Goal: Task Accomplishment & Management: Manage account settings

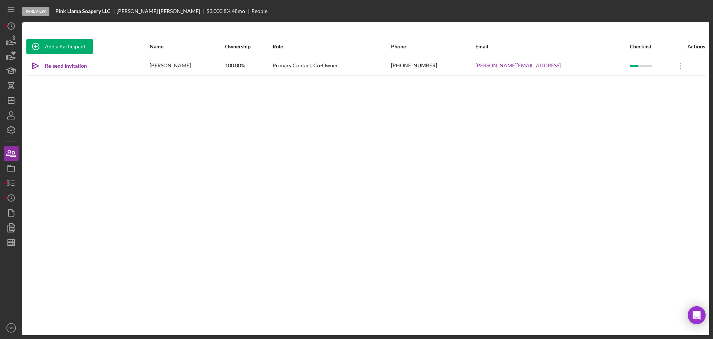
click at [359, 33] on div "Add a Participant Name Ownership Role Phone Email Checklist Actions Icon/icon-i…" at bounding box center [365, 178] width 687 height 312
click at [19, 179] on nav "Icon/Menu Icon/Dashboard Dashboard Navigation Divider Mobile Checklist Icon/Ove…" at bounding box center [13, 167] width 19 height 335
click at [14, 181] on icon "button" at bounding box center [11, 183] width 19 height 19
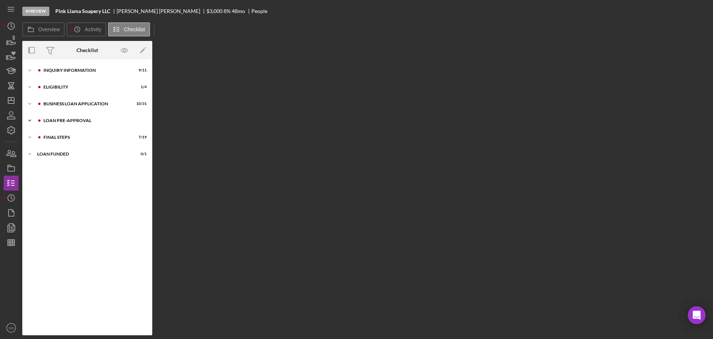
scroll to position [15, 0]
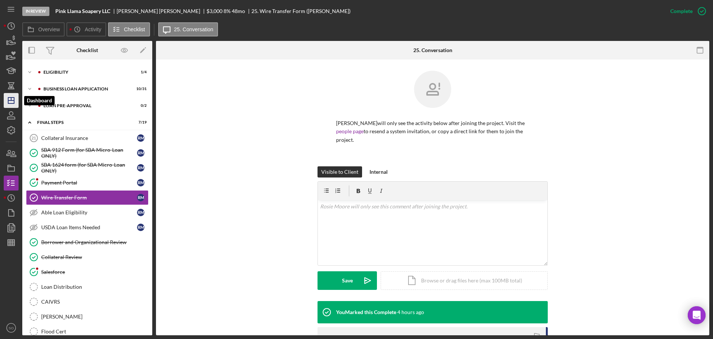
click at [13, 101] on icon "Icon/Dashboard" at bounding box center [11, 100] width 19 height 19
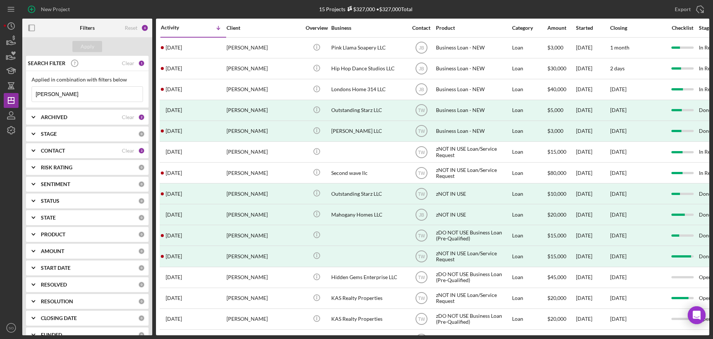
click at [95, 85] on div "Applied in combination with filters below rosie moore Icon/Menu Close" at bounding box center [87, 89] width 111 height 25
click at [85, 94] on input "rosie moore" at bounding box center [87, 94] width 111 height 15
drag, startPoint x: 84, startPoint y: 94, endPoint x: -67, endPoint y: 97, distance: 150.5
click at [0, 97] on html "New Project 15 Projects $327,000 • $327,000 Total rosie moore Export Icon/Expor…" at bounding box center [356, 169] width 713 height 339
type input "gillians"
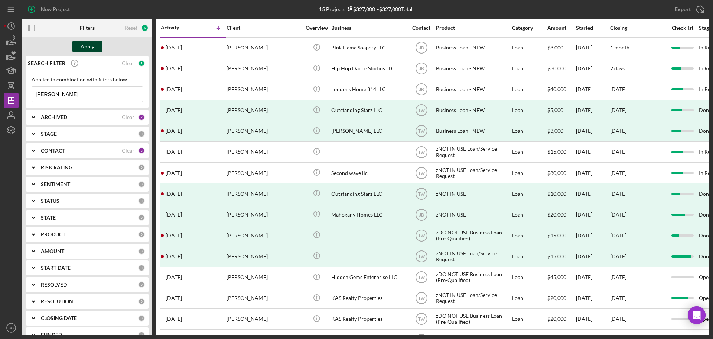
click at [87, 47] on div "Apply" at bounding box center [88, 46] width 14 height 11
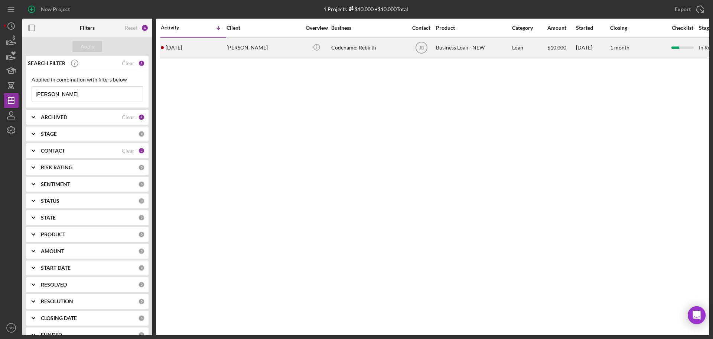
click at [209, 47] on div "4 days ago Rodney Gillians" at bounding box center [193, 48] width 65 height 20
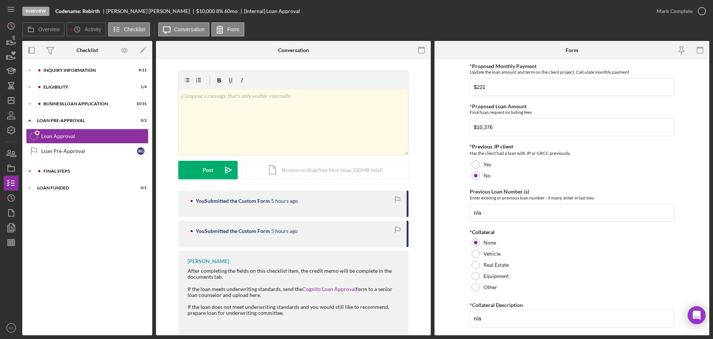
click at [81, 169] on div "FINAL STEPS" at bounding box center [93, 171] width 100 height 4
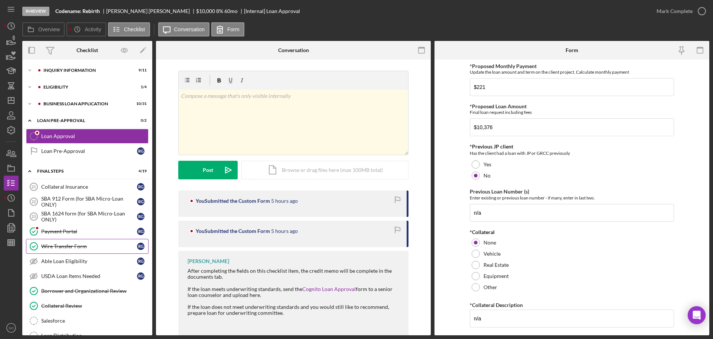
scroll to position [37, 0]
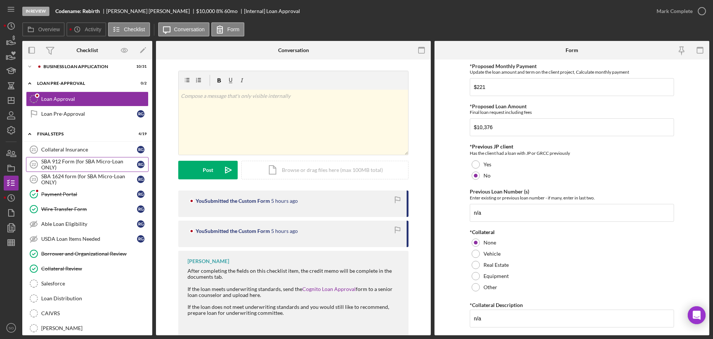
click at [85, 162] on div "SBA 912 Form (for SBA Micro-Loan ONLY)" at bounding box center [89, 164] width 96 height 12
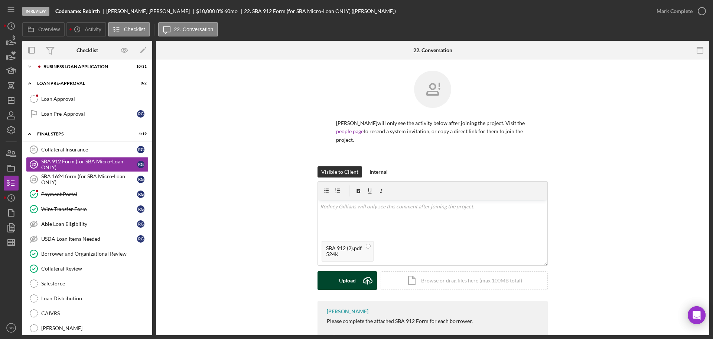
click at [330, 284] on button "Upload Icon/Upload" at bounding box center [347, 280] width 59 height 19
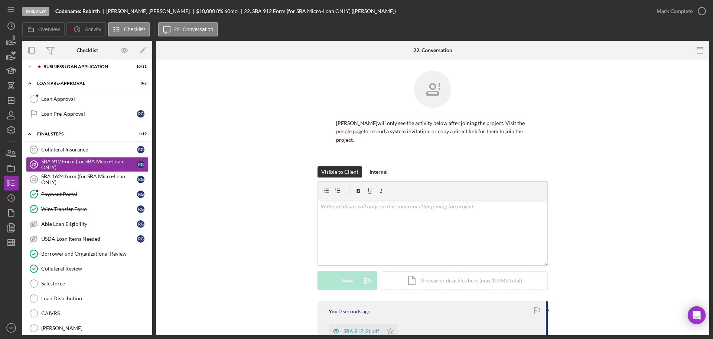
scroll to position [74, 0]
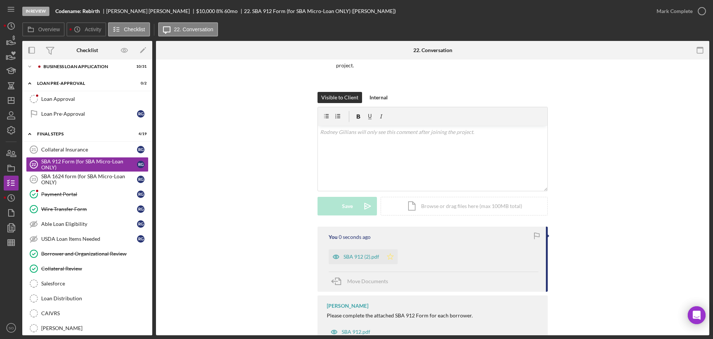
click at [392, 256] on icon "Icon/Star" at bounding box center [390, 256] width 15 height 15
click at [673, 10] on div "Mark Complete" at bounding box center [675, 11] width 36 height 15
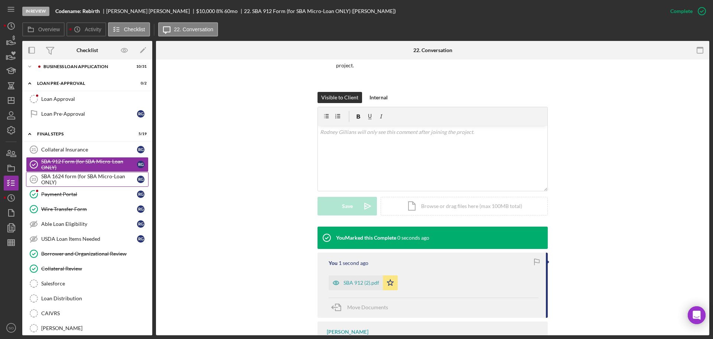
drag, startPoint x: 64, startPoint y: 183, endPoint x: 80, endPoint y: 181, distance: 16.2
click at [65, 183] on div "SBA 1624 form (for SBA Micro-Loan ONLY)" at bounding box center [89, 179] width 96 height 12
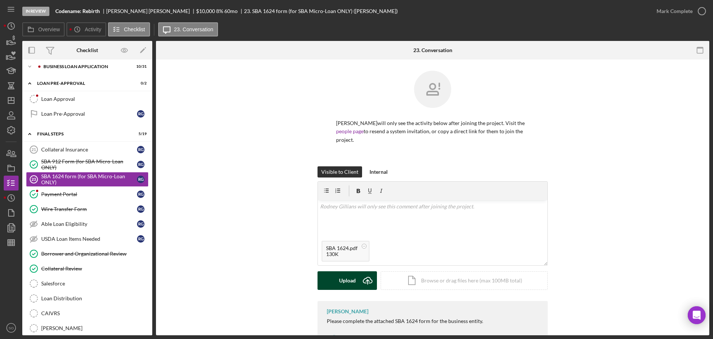
click at [347, 282] on div "Upload" at bounding box center [347, 280] width 17 height 19
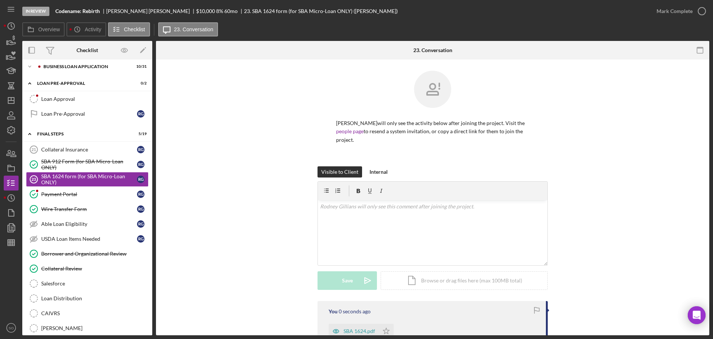
scroll to position [74, 0]
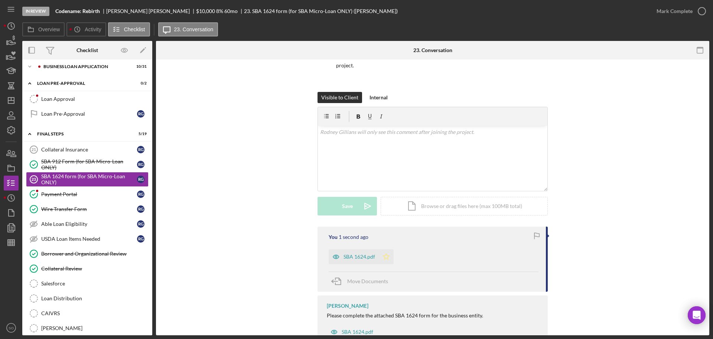
click at [388, 256] on polygon "button" at bounding box center [386, 256] width 6 height 6
click at [674, 10] on div "Mark Complete" at bounding box center [675, 11] width 36 height 15
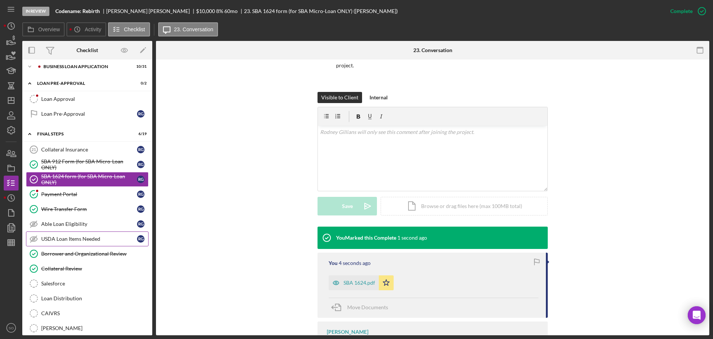
scroll to position [0, 0]
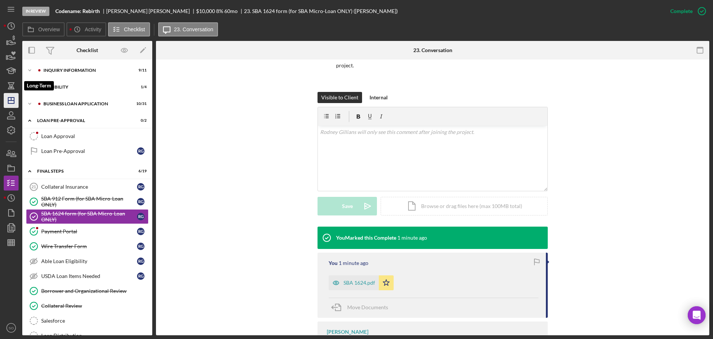
click at [14, 98] on polygon "button" at bounding box center [11, 100] width 6 height 6
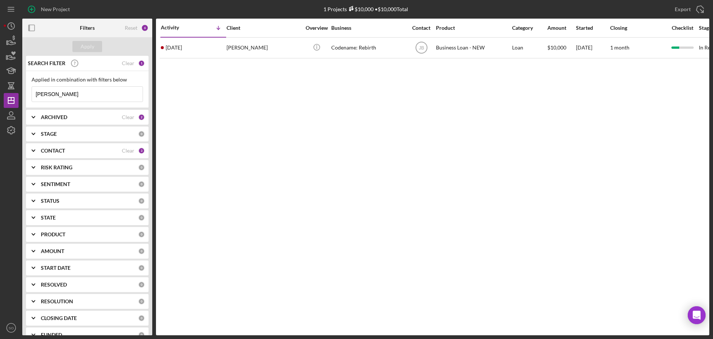
drag, startPoint x: 78, startPoint y: 94, endPoint x: -140, endPoint y: 99, distance: 218.9
click at [0, 99] on html "New Project 1 Projects $10,000 • $10,000 Total gillians Export Icon/Export Filt…" at bounding box center [356, 169] width 713 height 339
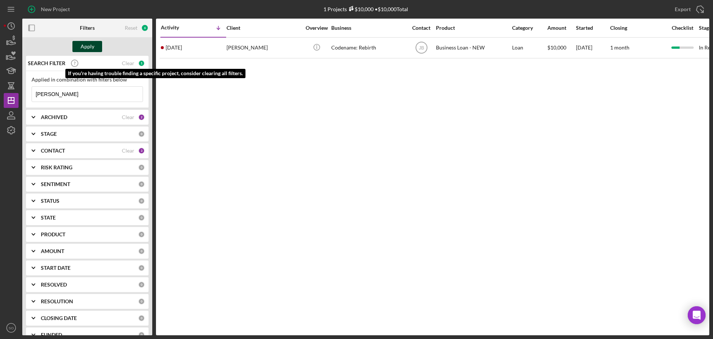
type input "[PERSON_NAME]"
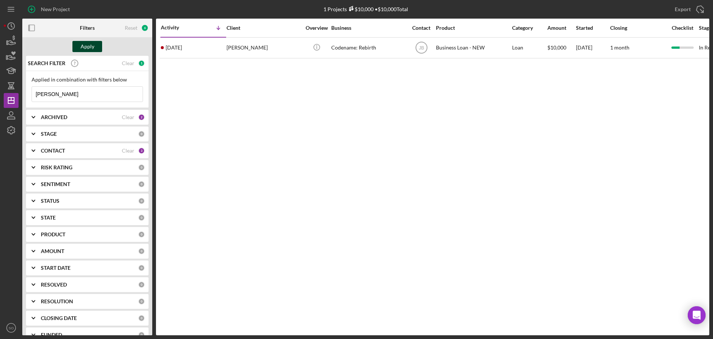
click at [87, 48] on div "Apply" at bounding box center [88, 46] width 14 height 11
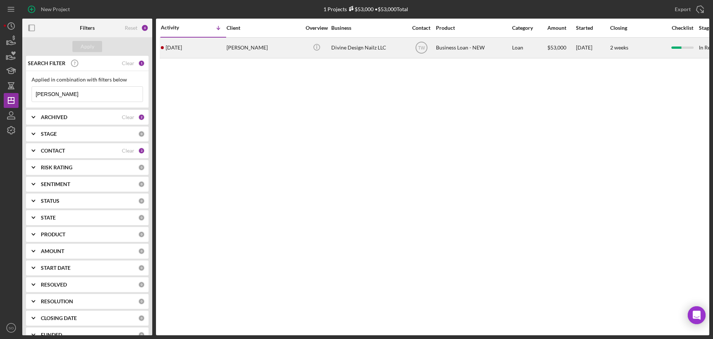
click at [242, 52] on div "[PERSON_NAME]" at bounding box center [264, 48] width 74 height 20
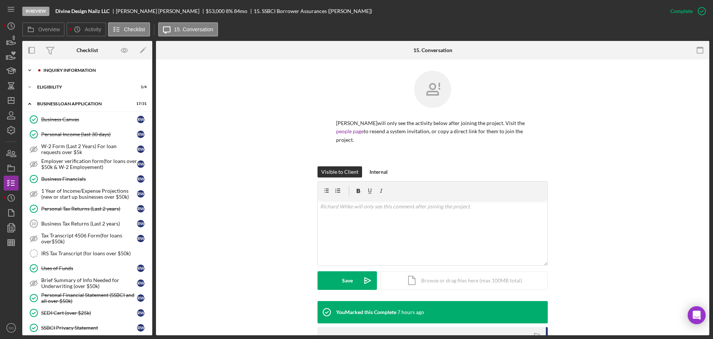
click at [102, 73] on div "Icon/Expander INQUIRY INFORMATION 7 / 11" at bounding box center [87, 70] width 130 height 15
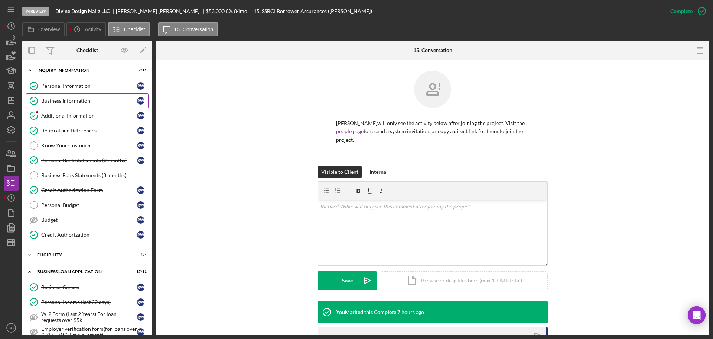
click at [75, 101] on div "Business Information" at bounding box center [89, 101] width 96 height 6
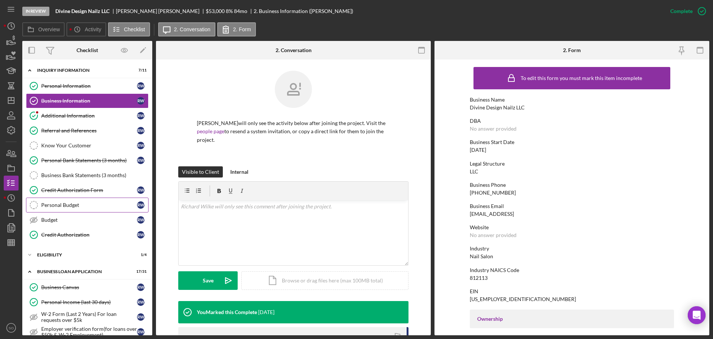
click at [91, 206] on div "Personal Budget" at bounding box center [89, 205] width 96 height 6
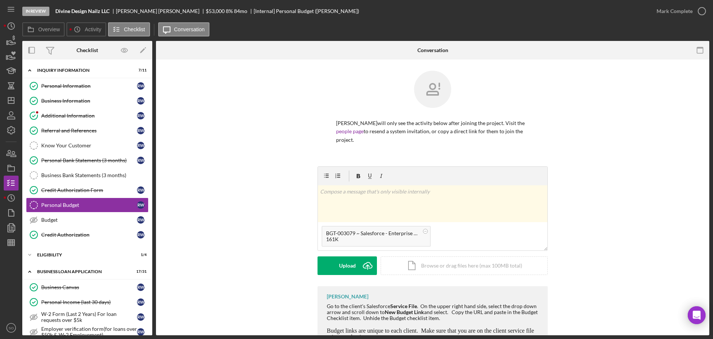
click at [335, 275] on div "v Color teal Color pink Remove color Add row above Add row below Add column bef…" at bounding box center [433, 226] width 230 height 120
click at [333, 276] on div "v Color teal Color pink Remove color Add row above Add row below Add column bef…" at bounding box center [433, 226] width 230 height 120
click at [333, 272] on button "Upload Icon/Upload" at bounding box center [347, 265] width 59 height 19
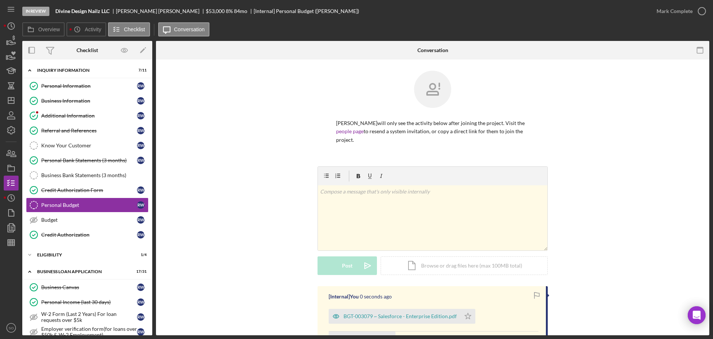
scroll to position [98, 0]
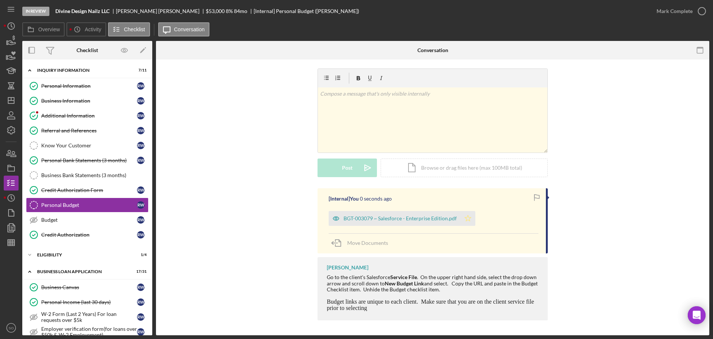
click at [469, 221] on icon "Icon/Star" at bounding box center [468, 218] width 15 height 15
click at [662, 13] on div "Mark Complete" at bounding box center [675, 11] width 36 height 15
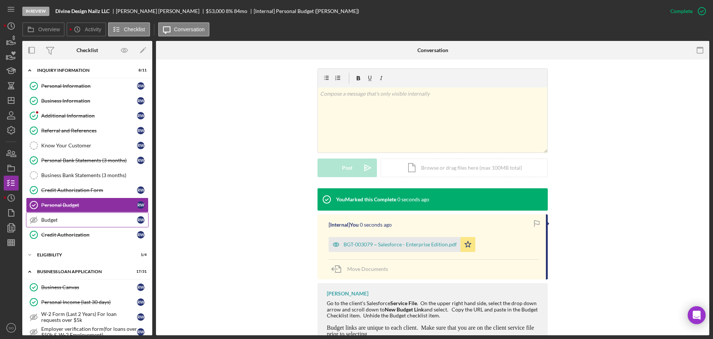
click at [86, 214] on link "Budget Budget R W" at bounding box center [87, 219] width 123 height 15
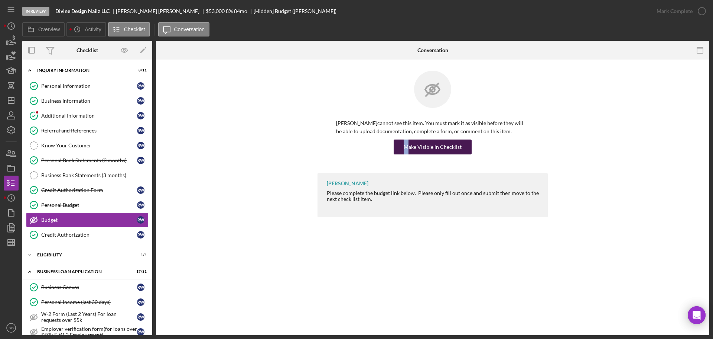
click at [407, 154] on div "Richard Wilke cannot see this item. You must mark it as visible before they wil…" at bounding box center [433, 122] width 230 height 102
click at [410, 151] on div "Make Visible in Checklist" at bounding box center [433, 146] width 58 height 15
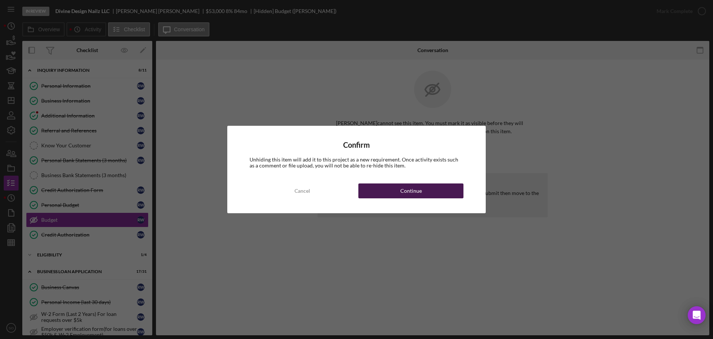
click at [414, 192] on div "Continue" at bounding box center [412, 190] width 22 height 15
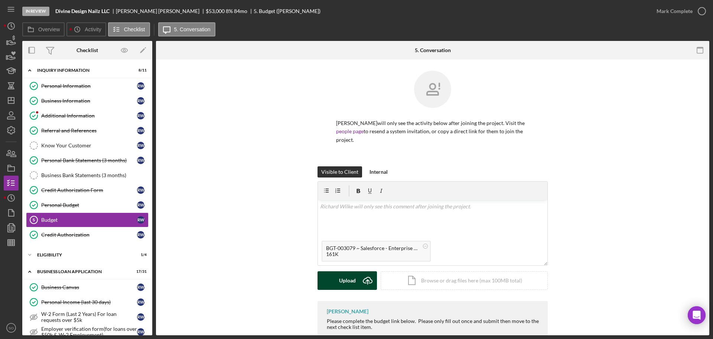
click at [351, 277] on div "Upload" at bounding box center [347, 280] width 17 height 19
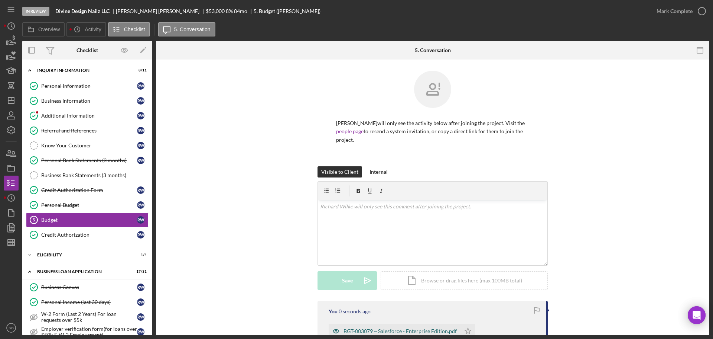
scroll to position [94, 0]
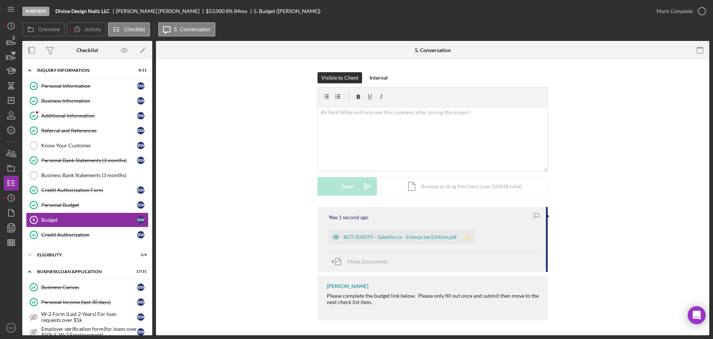
click at [465, 239] on polygon "button" at bounding box center [468, 236] width 6 height 6
click at [663, 13] on div "Mark Complete" at bounding box center [675, 11] width 36 height 15
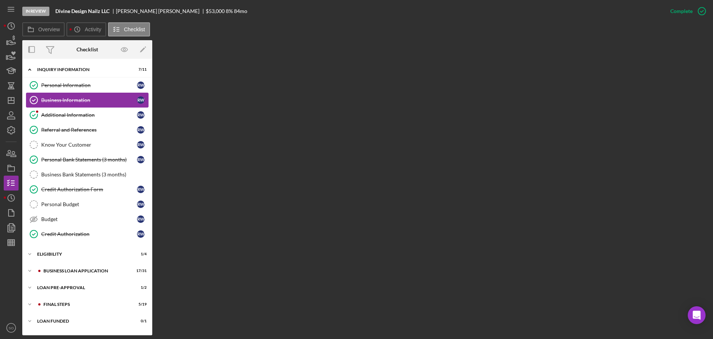
click at [65, 106] on link "Business Information Business Information R W" at bounding box center [87, 100] width 123 height 15
click at [67, 110] on link "Additional Information Additional Information R W" at bounding box center [87, 114] width 123 height 15
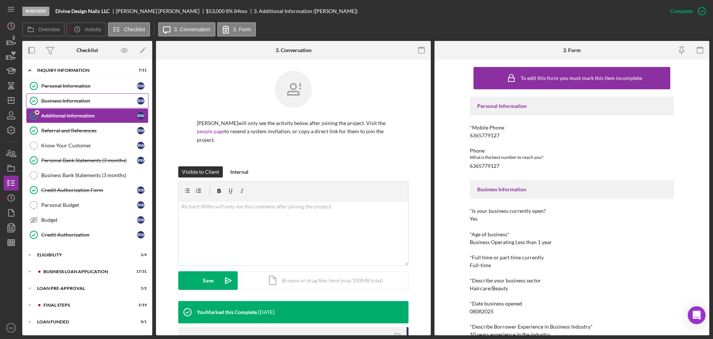
click at [68, 101] on div "Business Information" at bounding box center [89, 101] width 96 height 6
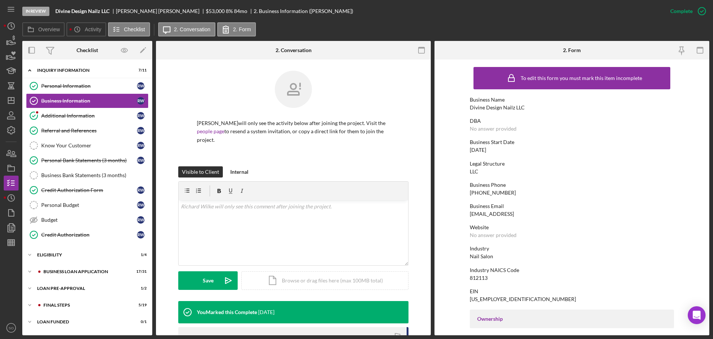
click at [482, 189] on div "Business Phone (636) 577-9127" at bounding box center [572, 189] width 204 height 14
click at [482, 190] on div "(636) 577-9127" at bounding box center [493, 193] width 46 height 6
drag, startPoint x: 482, startPoint y: 190, endPoint x: 489, endPoint y: 191, distance: 6.6
click at [489, 191] on div "(636) 577-9127" at bounding box center [493, 193] width 46 height 6
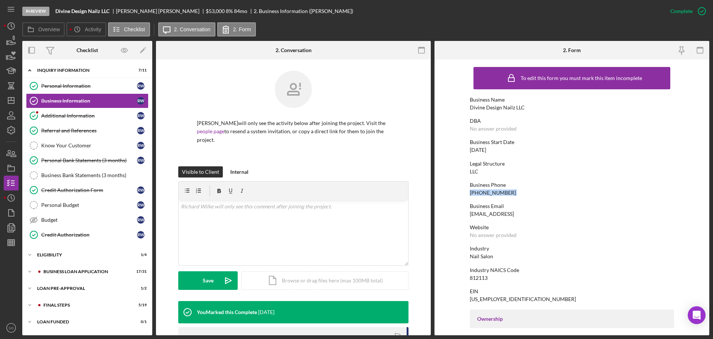
copy div "(636) 577-9127"
click at [72, 302] on div "FINAL STEPS" at bounding box center [93, 304] width 100 height 4
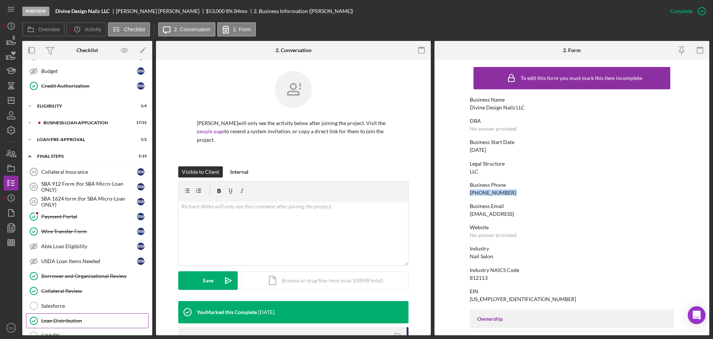
drag, startPoint x: 83, startPoint y: 315, endPoint x: 90, endPoint y: 315, distance: 6.7
click at [86, 316] on link "Loan Distribution Loan Distribution" at bounding box center [87, 320] width 123 height 15
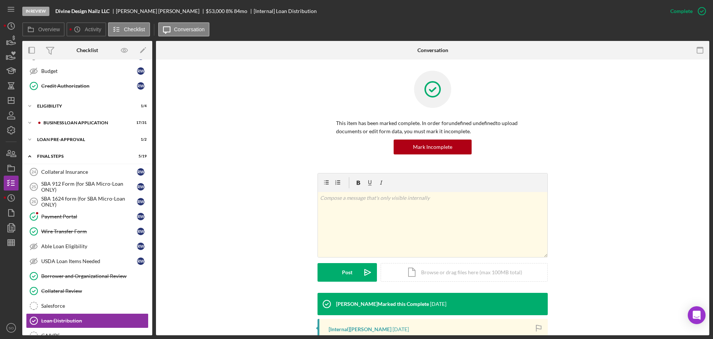
scroll to position [111, 0]
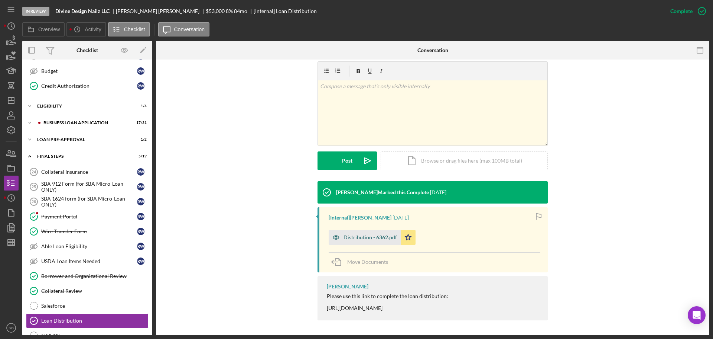
click at [378, 242] on div "Distribution - 6362.pdf" at bounding box center [365, 237] width 72 height 15
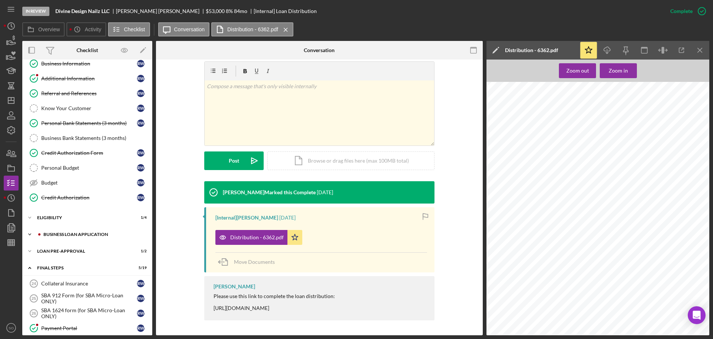
scroll to position [0, 0]
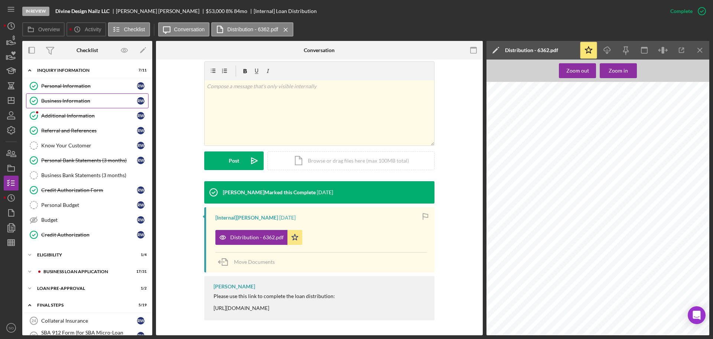
click at [64, 104] on div "Business Information" at bounding box center [89, 101] width 96 height 6
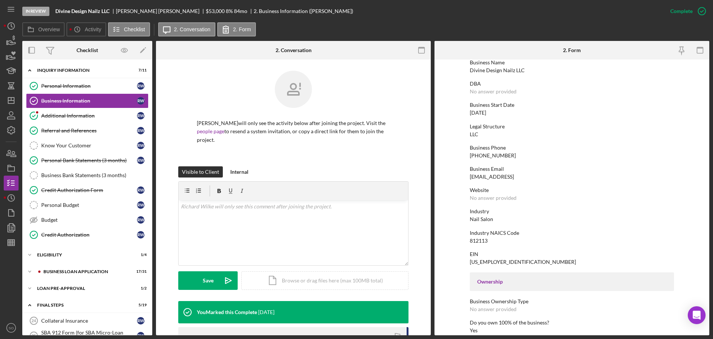
scroll to position [111, 0]
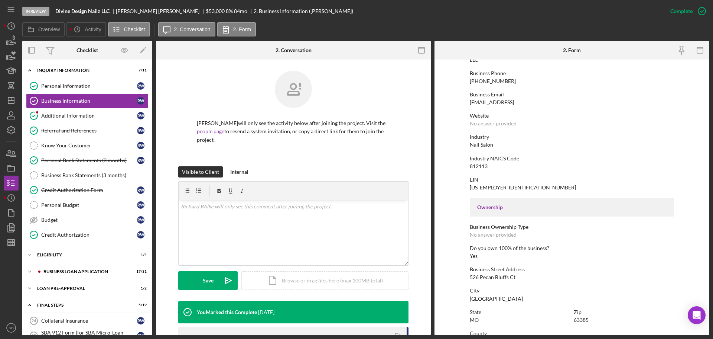
click at [506, 280] on div "To edit this form you must mark this item incomplete Business Name Divine Desig…" at bounding box center [572, 228] width 204 height 553
click at [505, 278] on div "526 Pecan Bluffs Ct" at bounding box center [493, 277] width 46 height 6
click at [505, 276] on div "526 Pecan Bluffs Ct" at bounding box center [493, 277] width 46 height 6
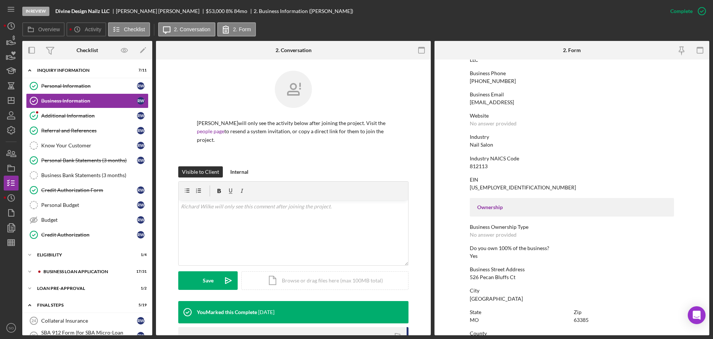
click at [505, 276] on div "526 Pecan Bluffs Ct" at bounding box center [493, 277] width 46 height 6
copy div "526 Pecan Bluffs Ct"
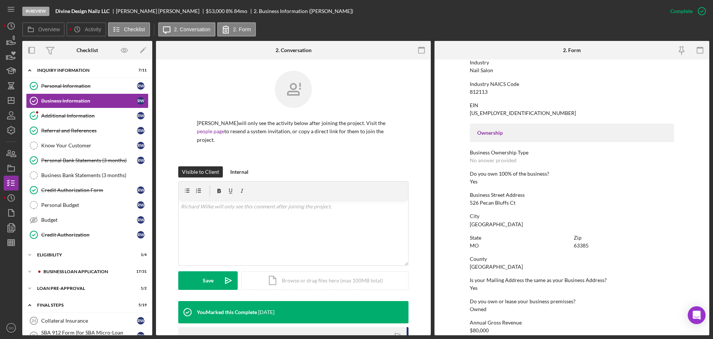
click at [488, 268] on div "St. Charles County" at bounding box center [496, 266] width 53 height 6
copy div "St. Charles County"
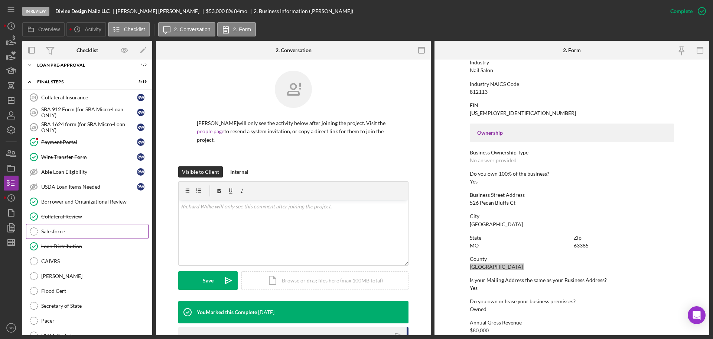
scroll to position [111, 0]
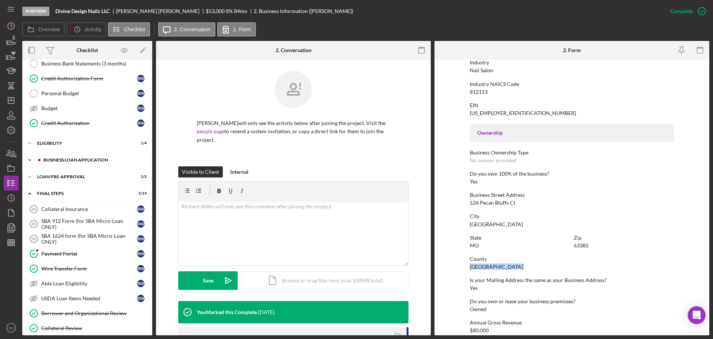
click at [71, 161] on div "BUSINESS LOAN APPLICATION" at bounding box center [93, 160] width 100 height 4
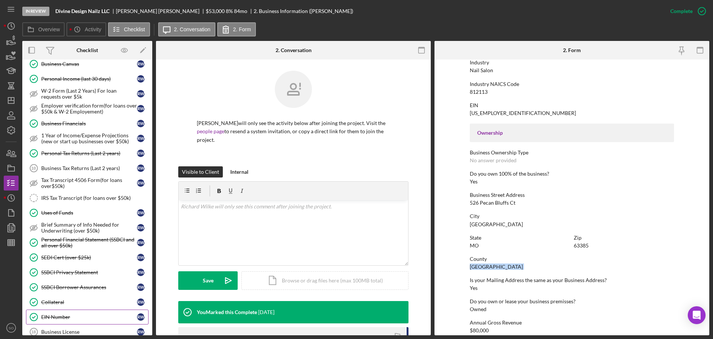
scroll to position [297, 0]
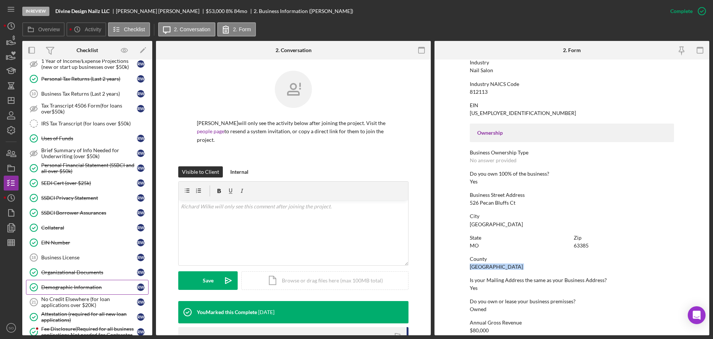
click at [86, 289] on div "Demographic Information" at bounding box center [89, 287] width 96 height 6
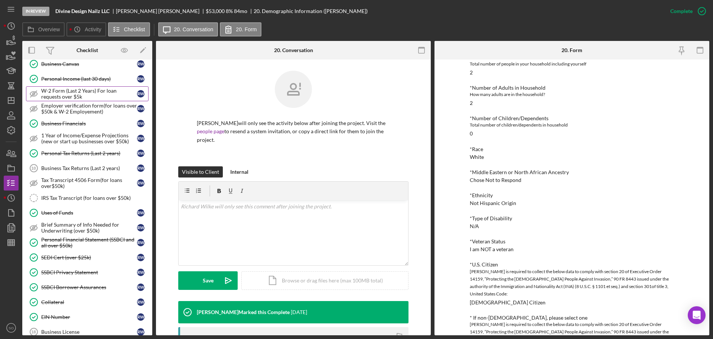
scroll to position [260, 0]
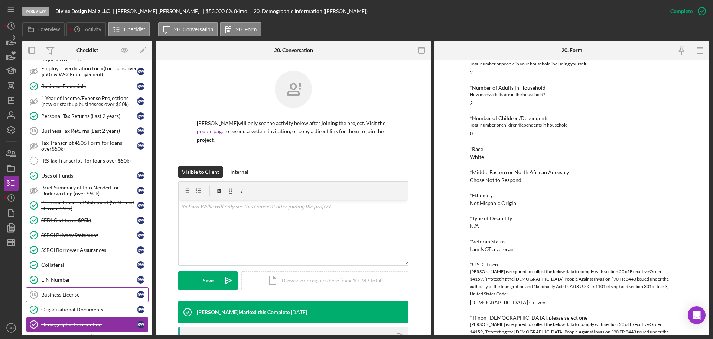
click at [92, 305] on link "Organizational Documents Organizational Documents R W" at bounding box center [87, 309] width 123 height 15
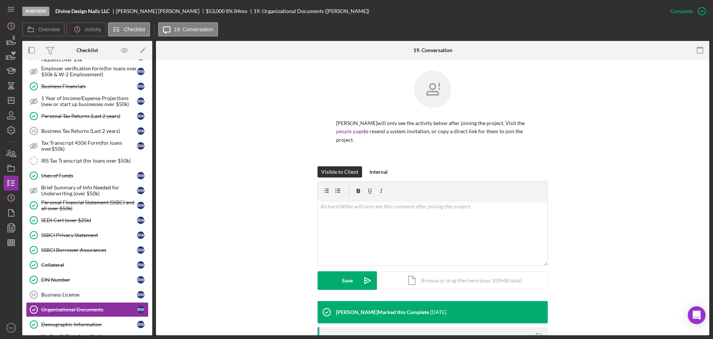
scroll to position [111, 0]
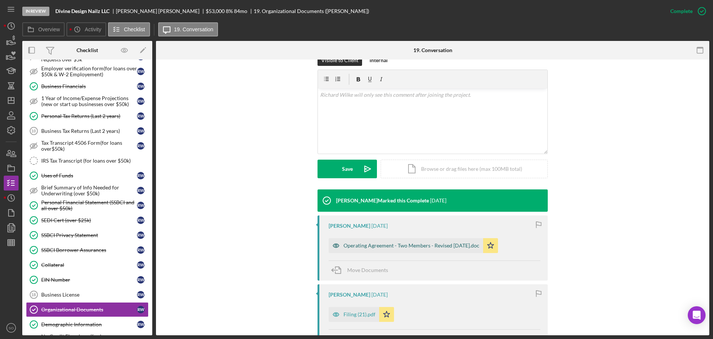
click at [428, 247] on div "Operating Agreement - Two Members - Revised April 2019.doc" at bounding box center [412, 245] width 136 height 6
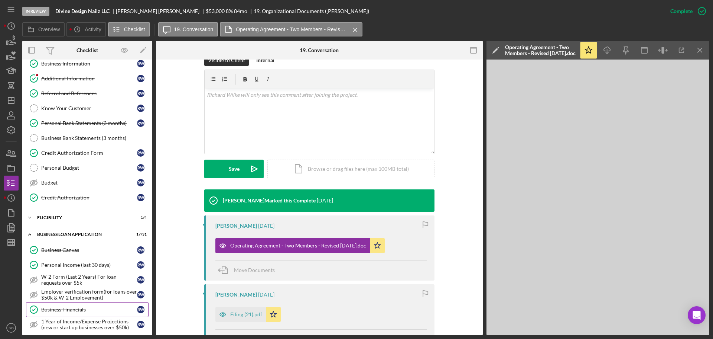
scroll to position [0, 0]
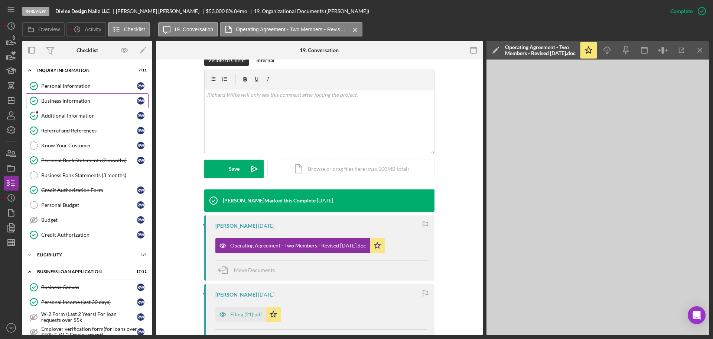
click at [74, 99] on div "Business Information" at bounding box center [89, 101] width 96 height 6
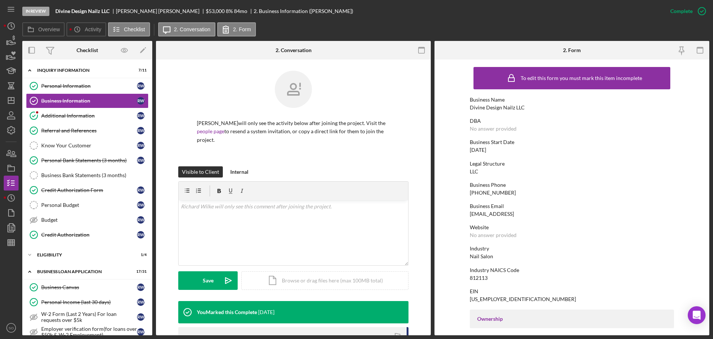
scroll to position [37, 0]
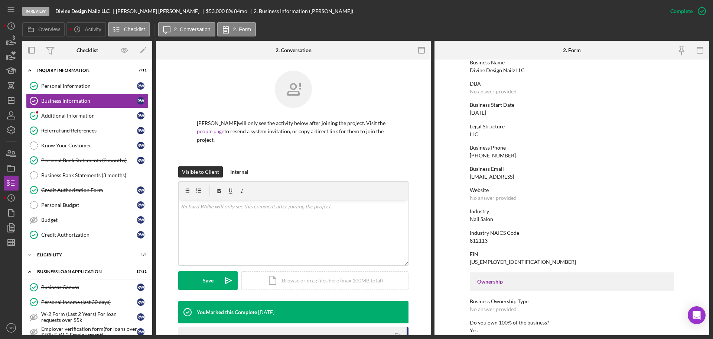
click at [483, 243] on div "812113" at bounding box center [479, 240] width 18 height 6
copy div "812113"
click at [76, 117] on div "Additional Information" at bounding box center [89, 116] width 96 height 6
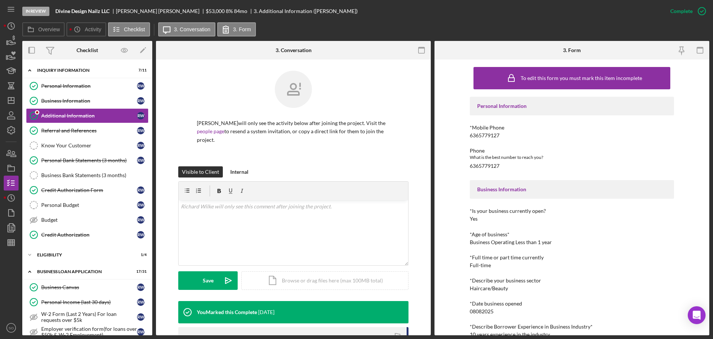
scroll to position [111, 0]
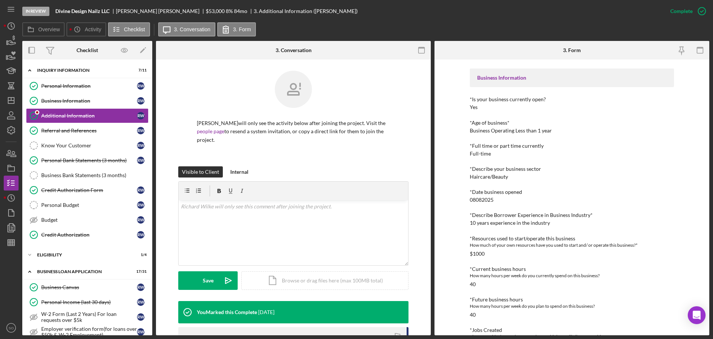
drag, startPoint x: 78, startPoint y: 100, endPoint x: 300, endPoint y: 135, distance: 224.9
click at [78, 100] on div "Business Information" at bounding box center [89, 101] width 96 height 6
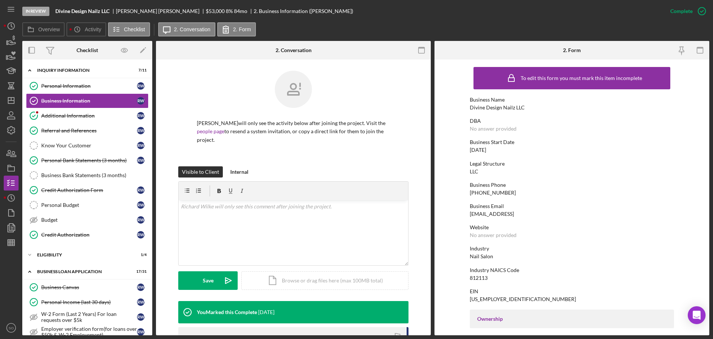
click at [483, 148] on div "08/08/2025" at bounding box center [478, 150] width 16 height 6
copy div "08/08/2025"
click at [486, 255] on div "Nail Salon" at bounding box center [481, 256] width 23 height 6
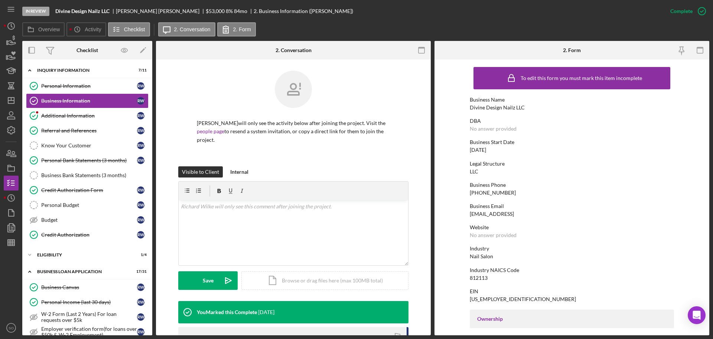
click at [486, 255] on div "Nail Salon" at bounding box center [481, 256] width 23 height 6
copy div "Nail Salon"
drag, startPoint x: 100, startPoint y: 117, endPoint x: 106, endPoint y: 120, distance: 6.2
click at [100, 117] on div "Additional Information" at bounding box center [89, 116] width 96 height 6
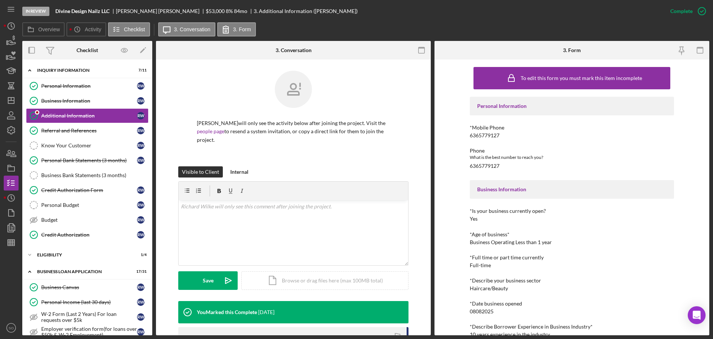
scroll to position [37, 0]
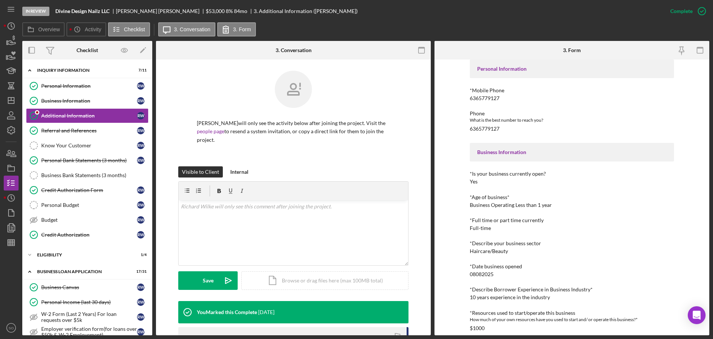
click at [492, 298] on div "10 years experience in the industry" at bounding box center [510, 297] width 80 height 6
copy div "10 years experience in the industry"
click at [90, 191] on div "Credit Authorization Form" at bounding box center [89, 190] width 96 height 6
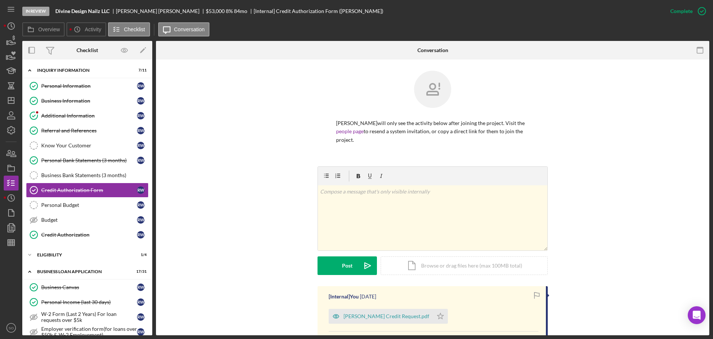
scroll to position [111, 0]
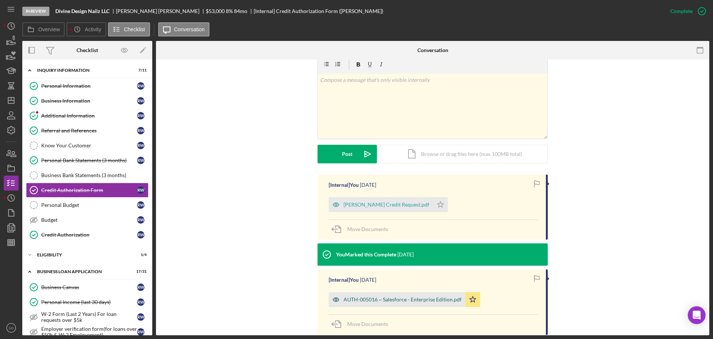
click at [413, 298] on div "AUTH-005016 ~ Salesforce - Enterprise Edition.pdf" at bounding box center [403, 299] width 118 height 6
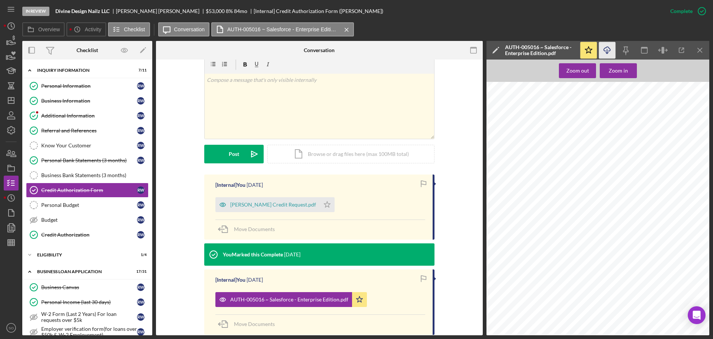
click at [606, 52] on icon "Icon/Download" at bounding box center [607, 50] width 17 height 17
click at [61, 255] on div "ELIGIBILITY" at bounding box center [90, 254] width 106 height 4
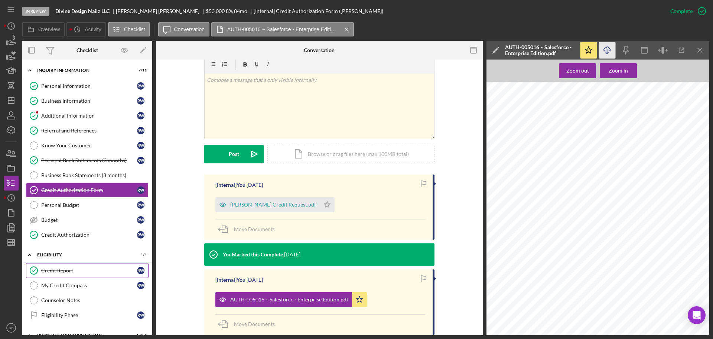
click at [72, 270] on div "Credit Report" at bounding box center [89, 270] width 96 height 6
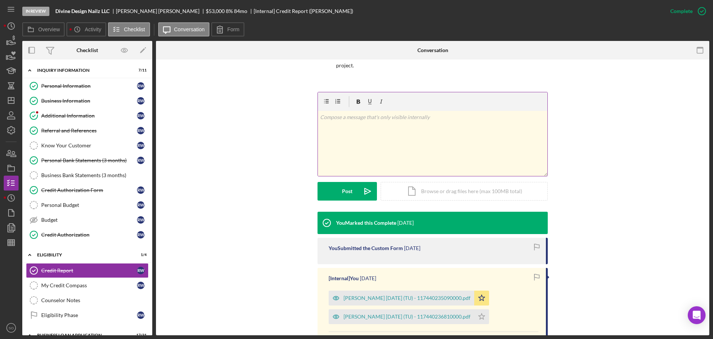
scroll to position [111, 0]
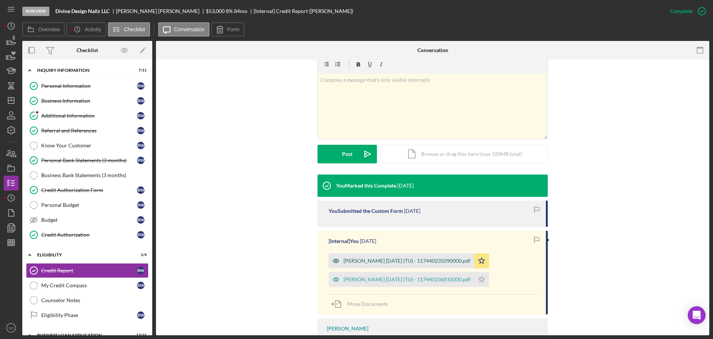
click at [405, 264] on div "Wilke, Richard 2025-09-15 (TU) - 117440235090000.pdf" at bounding box center [402, 260] width 146 height 15
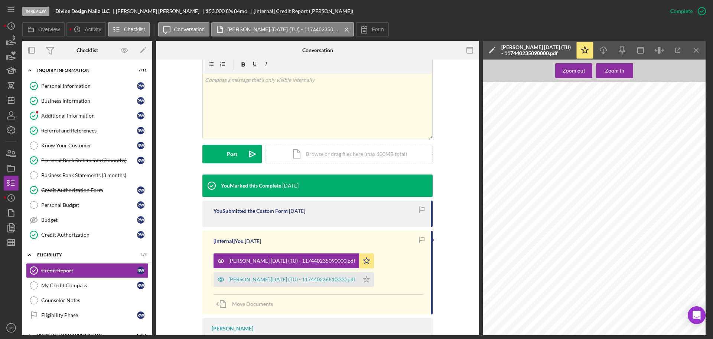
scroll to position [74, 0]
click at [616, 68] on div "Zoom in" at bounding box center [614, 70] width 19 height 15
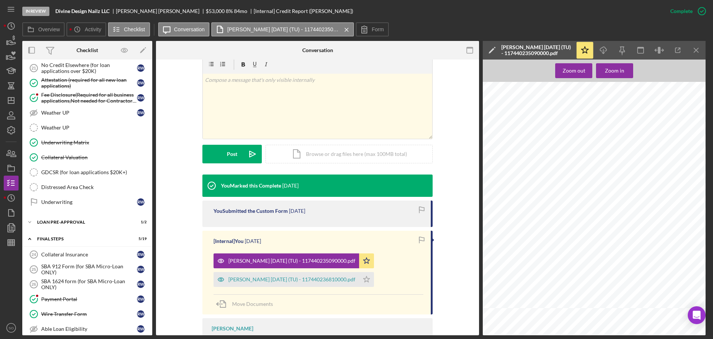
scroll to position [706, 0]
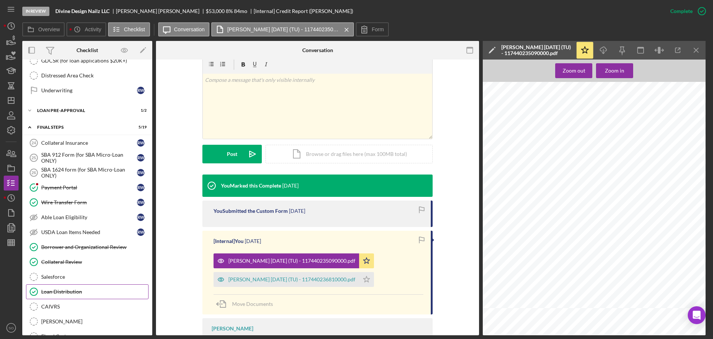
click at [79, 290] on div "Loan Distribution" at bounding box center [94, 291] width 107 height 6
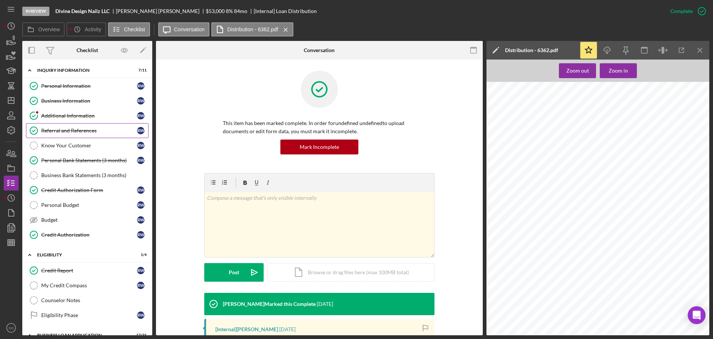
click at [77, 128] on div "Referral and References" at bounding box center [89, 130] width 96 height 6
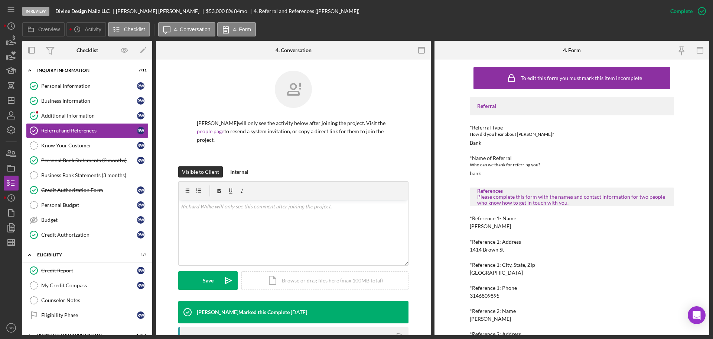
click at [496, 226] on div "Corey Goldsboro" at bounding box center [490, 226] width 41 height 6
copy div "Corey Goldsboro"
click at [491, 294] on div "3146809895" at bounding box center [485, 295] width 30 height 6
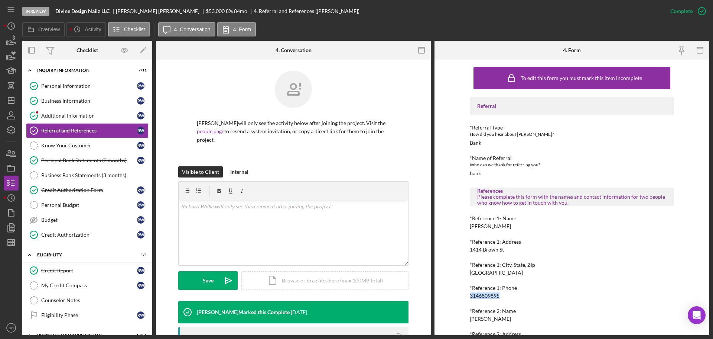
click at [491, 294] on div "3146809895" at bounding box center [485, 295] width 30 height 6
copy div "3146809895"
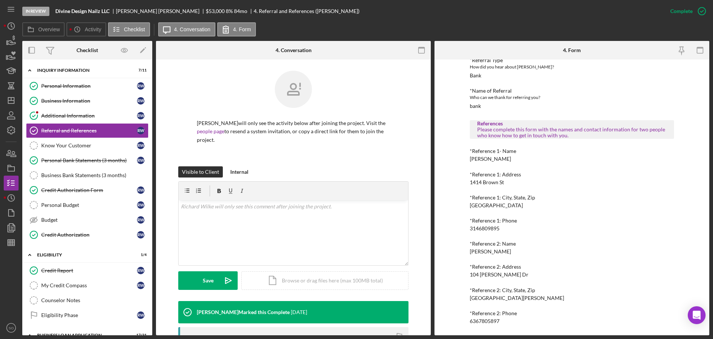
click at [494, 250] on div "Joseph Cunningham" at bounding box center [490, 251] width 41 height 6
copy div "Joseph Cunningham"
click at [482, 318] on div "6367805897" at bounding box center [485, 321] width 30 height 6
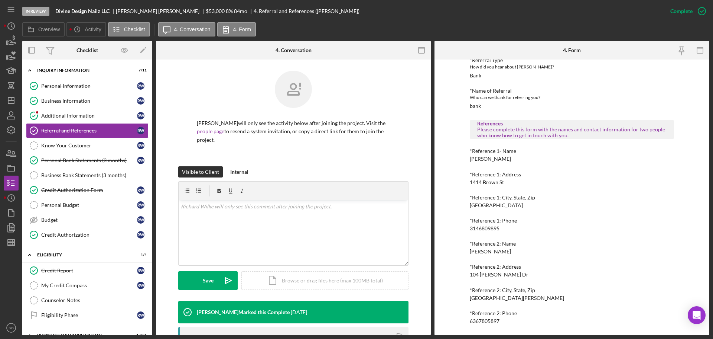
click at [482, 318] on div "6367805897" at bounding box center [485, 321] width 30 height 6
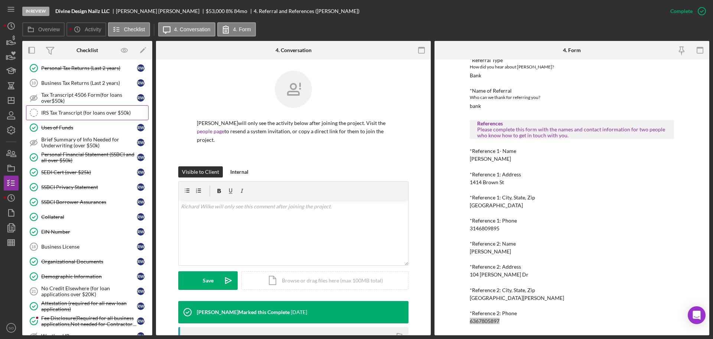
scroll to position [483, 0]
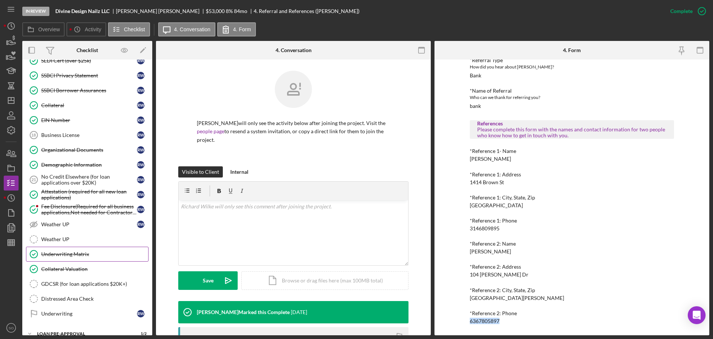
click at [111, 258] on link "Underwriting Matrix Underwriting Matrix" at bounding box center [87, 253] width 123 height 15
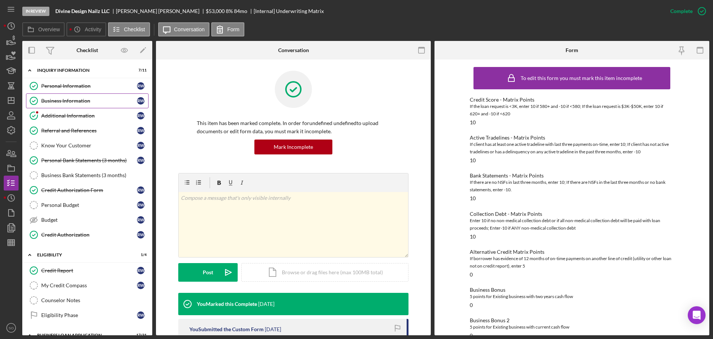
click at [64, 101] on div "Business Information" at bounding box center [89, 101] width 96 height 6
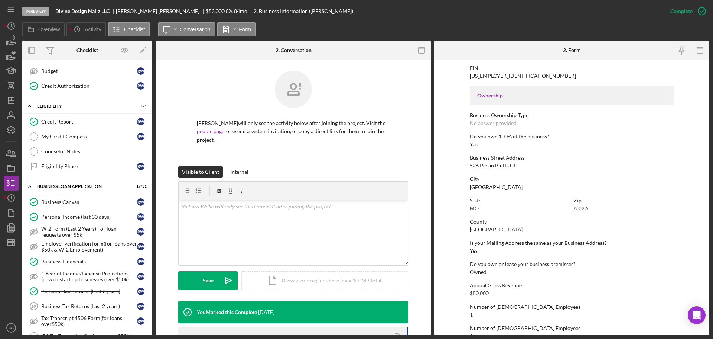
scroll to position [186, 0]
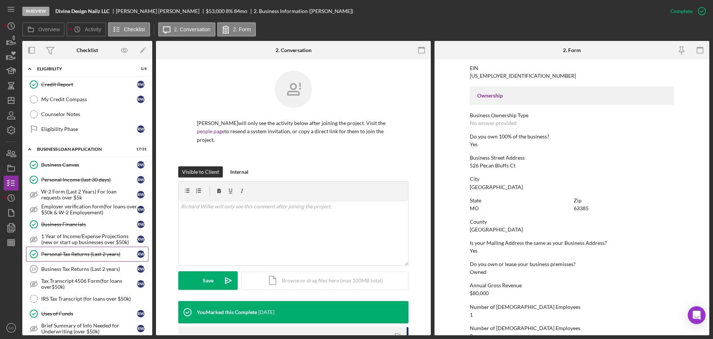
click at [107, 251] on div "Personal Tax Returns (Last 2 years)" at bounding box center [89, 254] width 96 height 6
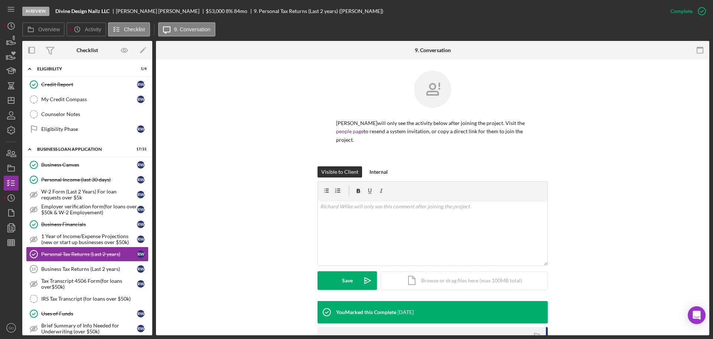
scroll to position [131, 0]
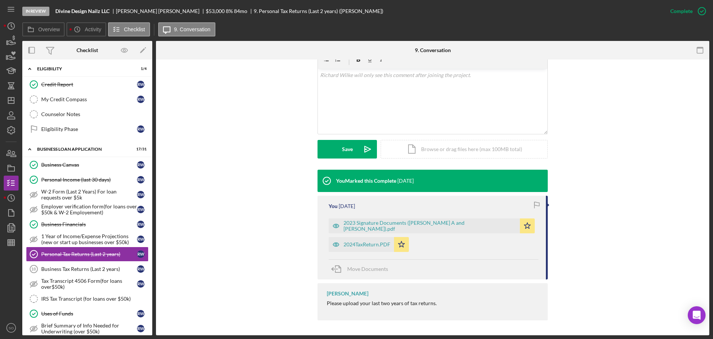
drag, startPoint x: 384, startPoint y: 243, endPoint x: 470, endPoint y: 242, distance: 85.5
click at [384, 244] on div "2024TaxReturn.PDF" at bounding box center [367, 244] width 47 height 6
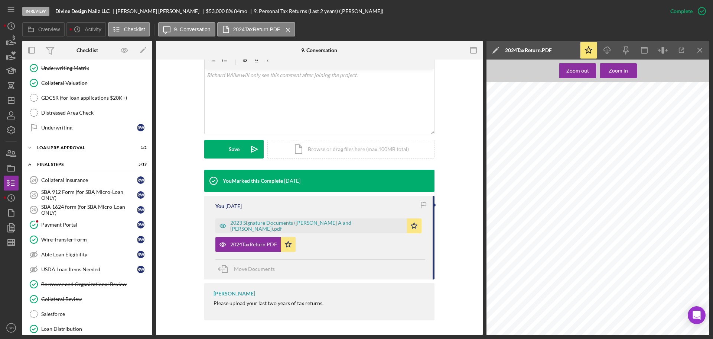
scroll to position [706, 0]
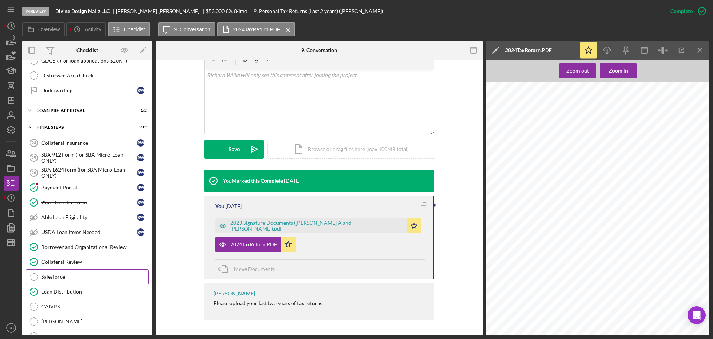
click at [83, 272] on link "Salesforce Salesforce" at bounding box center [87, 276] width 123 height 15
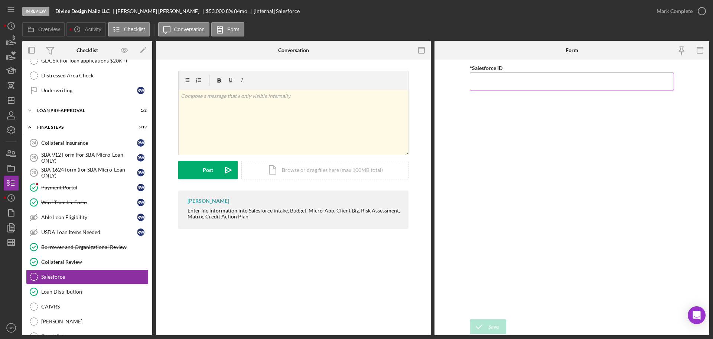
click at [486, 81] on input "*Salesforce ID" at bounding box center [572, 81] width 204 height 18
paste input "a0wPC000002IJflYAG"
type input "a0wPC000002IJflYAG"
drag, startPoint x: 494, startPoint y: 319, endPoint x: 501, endPoint y: 322, distance: 7.3
click at [495, 320] on div "Save" at bounding box center [494, 326] width 10 height 15
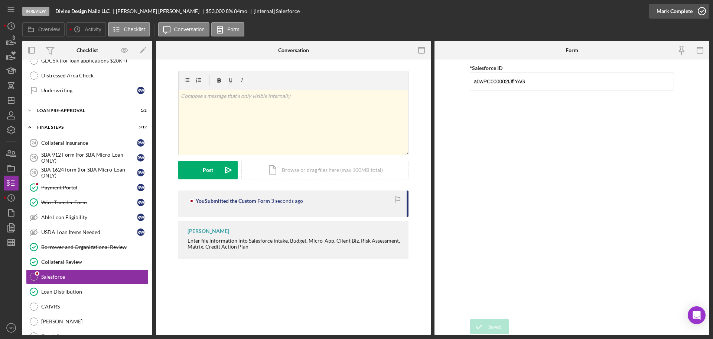
click at [666, 11] on div "Mark Complete" at bounding box center [675, 11] width 36 height 15
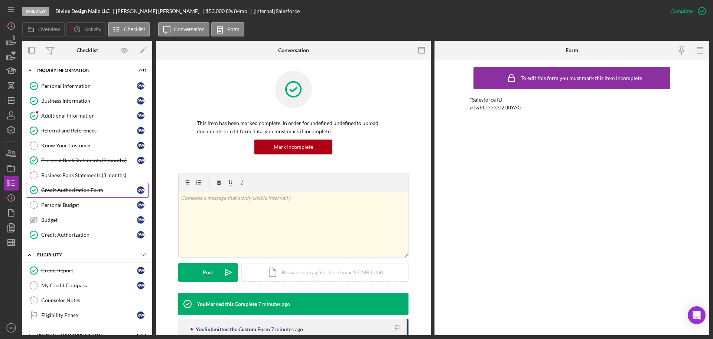
click at [93, 191] on div "Credit Authorization Form" at bounding box center [89, 190] width 96 height 6
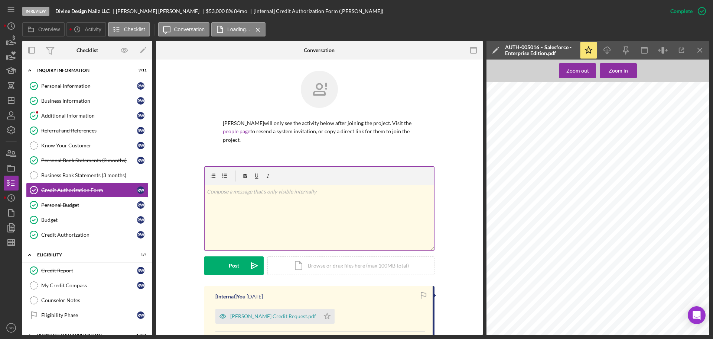
scroll to position [149, 0]
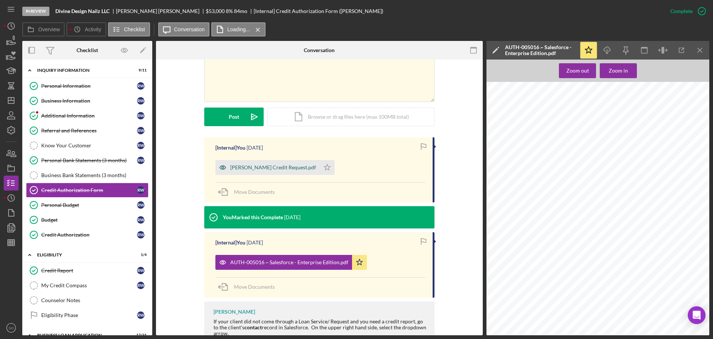
click at [255, 172] on div "Kelly Credit Request.pdf" at bounding box center [268, 167] width 104 height 15
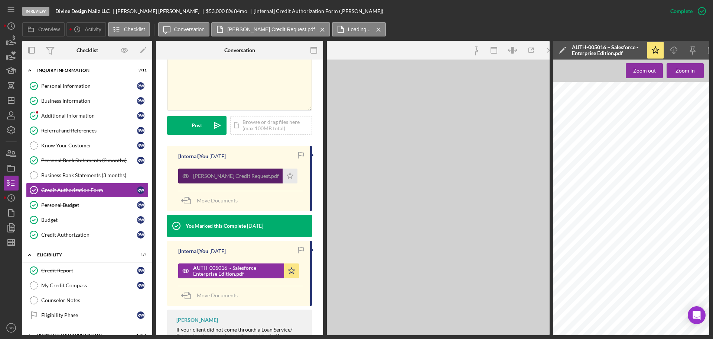
scroll to position [157, 0]
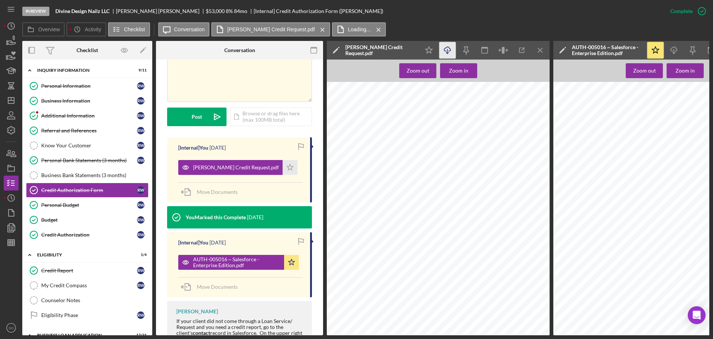
click at [447, 51] on icon "button" at bounding box center [447, 49] width 6 height 4
drag, startPoint x: 71, startPoint y: 274, endPoint x: 91, endPoint y: 271, distance: 21.1
click at [71, 274] on link "Credit Report Credit Report R W" at bounding box center [87, 270] width 123 height 15
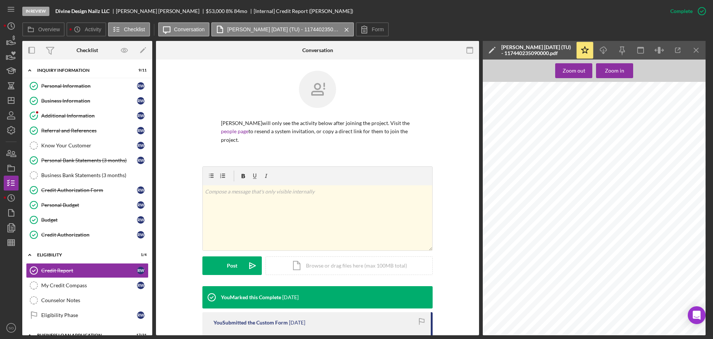
scroll to position [111, 0]
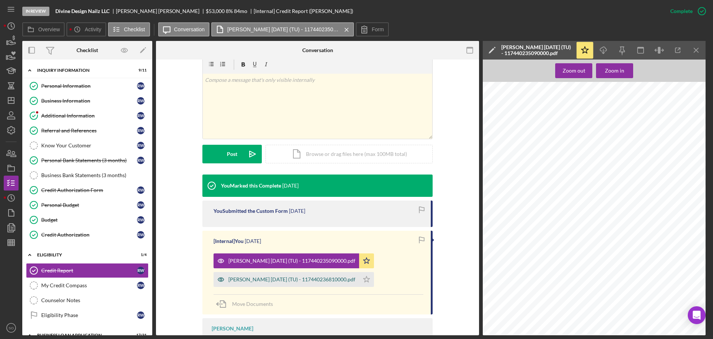
click at [278, 279] on div "Wilke, Kelly 2025-09-15 (TU) - 117440236810000.pdf" at bounding box center [292, 279] width 127 height 6
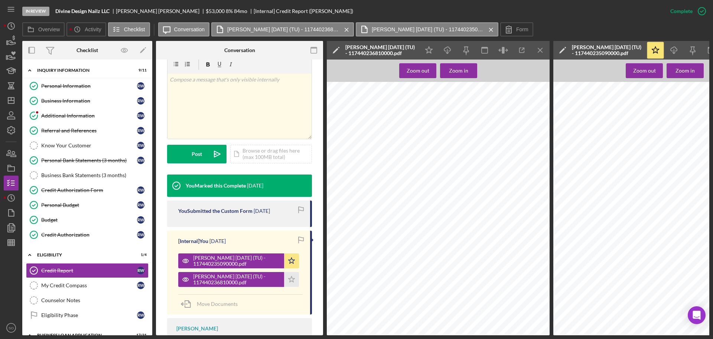
scroll to position [0, 0]
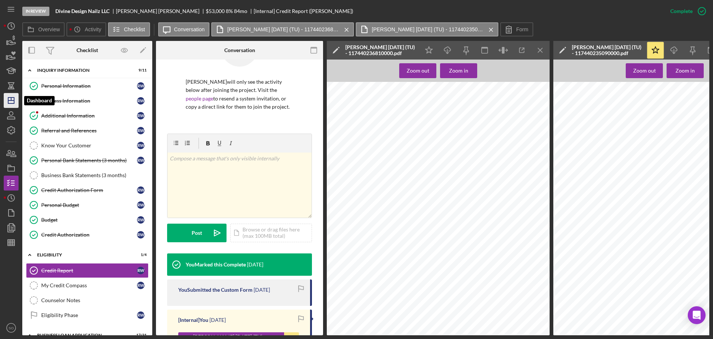
click at [14, 103] on polygon "button" at bounding box center [11, 100] width 6 height 6
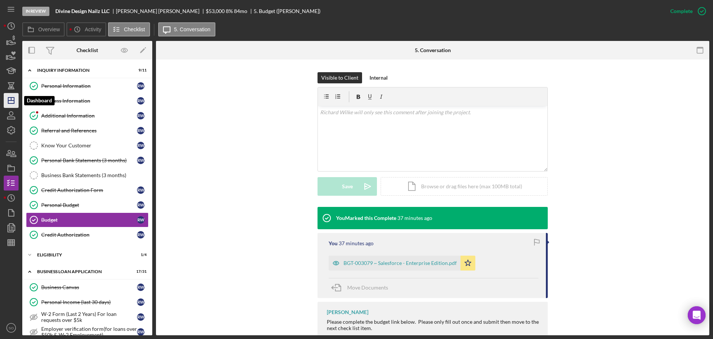
click at [11, 100] on icon "Icon/Dashboard" at bounding box center [11, 100] width 19 height 19
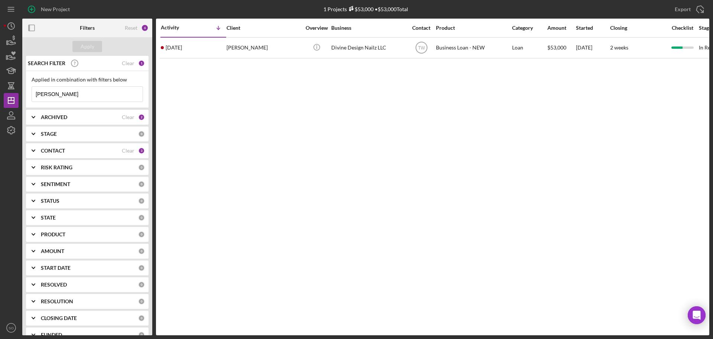
drag, startPoint x: 71, startPoint y: 94, endPoint x: -100, endPoint y: 76, distance: 172.3
click at [0, 76] on html "New Project 1 Projects $53,000 • $53,000 Total [PERSON_NAME] Export Icon/Export…" at bounding box center [356, 169] width 713 height 339
click at [53, 84] on div "Applied in combination with filters below mik Icon/Menu Close" at bounding box center [87, 89] width 111 height 25
drag, startPoint x: 62, startPoint y: 93, endPoint x: -9, endPoint y: 86, distance: 70.9
click at [0, 86] on html "New Project 1 Projects $53,000 • $53,000 Total [PERSON_NAME] Export Icon/Export…" at bounding box center [356, 169] width 713 height 339
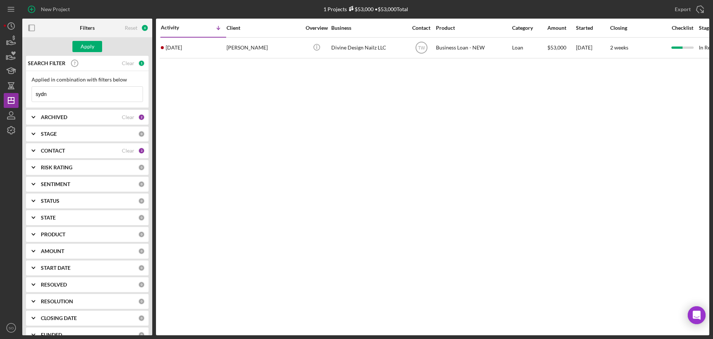
type input "[GEOGRAPHIC_DATA]"
click at [89, 45] on div "Apply" at bounding box center [88, 46] width 14 height 11
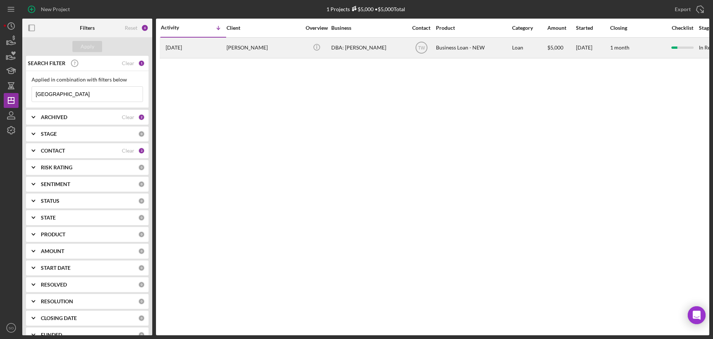
click at [237, 48] on div "[PERSON_NAME]" at bounding box center [264, 48] width 74 height 20
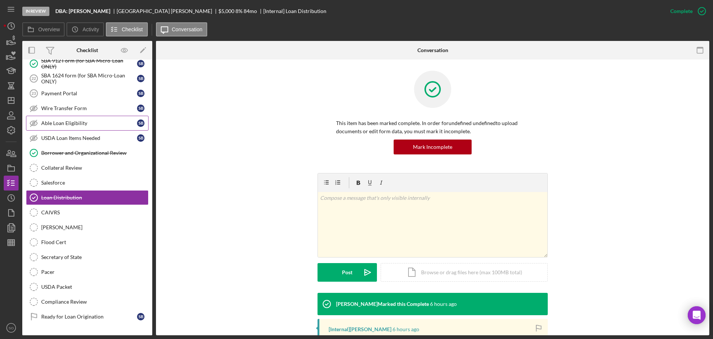
scroll to position [67, 0]
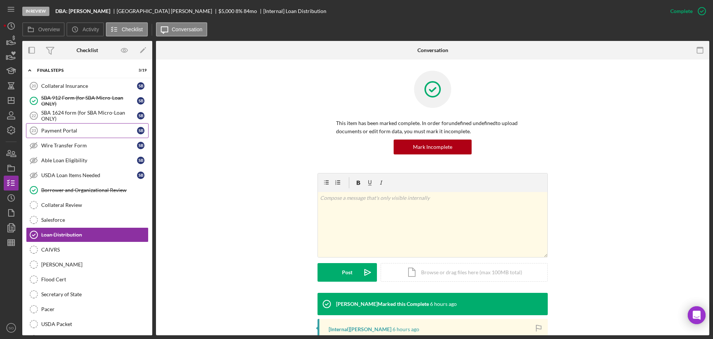
click at [70, 133] on div "Payment Portal" at bounding box center [89, 130] width 96 height 6
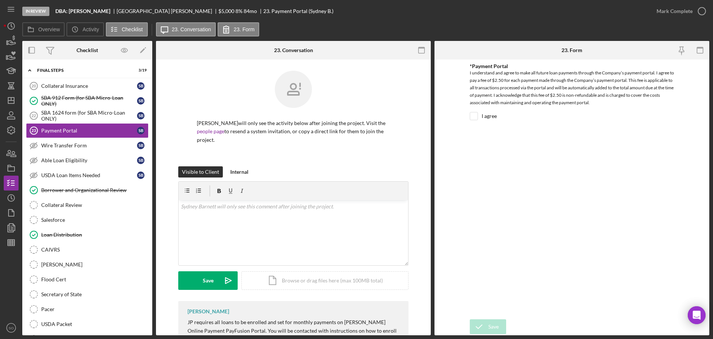
click at [472, 117] on input "I agree" at bounding box center [473, 115] width 7 height 7
checkbox input "true"
click at [493, 327] on div "Save" at bounding box center [494, 326] width 10 height 15
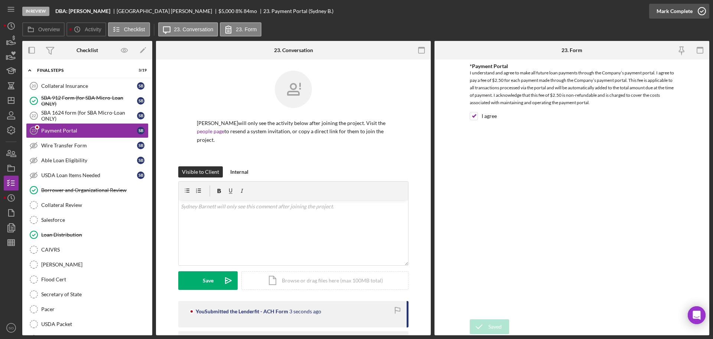
click at [684, 14] on div "Mark Complete" at bounding box center [675, 11] width 36 height 15
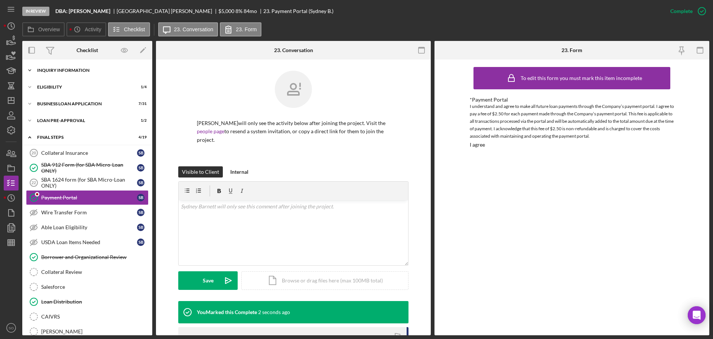
click at [79, 72] on div "Icon/Expander INQUIRY INFORMATION 7 / 11" at bounding box center [87, 70] width 130 height 15
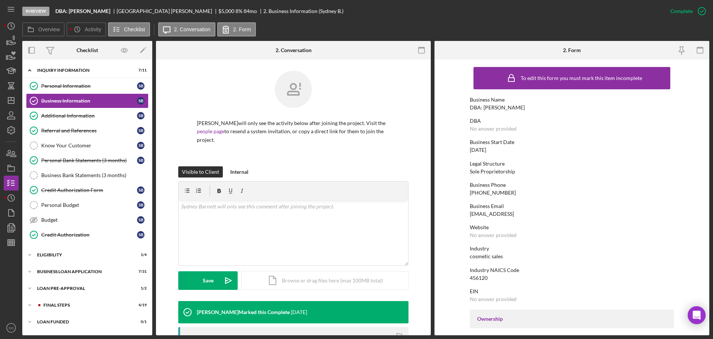
click at [489, 105] on div "DBA: Sydney Barnett" at bounding box center [497, 107] width 55 height 6
click at [489, 105] on div "DBA: [PERSON_NAME]" at bounding box center [497, 107] width 55 height 6
copy div "DBA: [PERSON_NAME]"
click at [490, 193] on div "(314) 276-7254" at bounding box center [493, 193] width 46 height 6
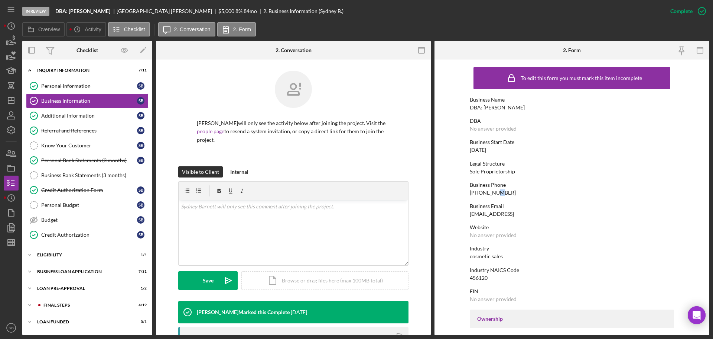
click at [490, 193] on div "(314) 276-7254" at bounding box center [493, 193] width 46 height 6
copy div "(314) 276-7254"
click at [74, 304] on div "FINAL STEPS" at bounding box center [93, 304] width 100 height 4
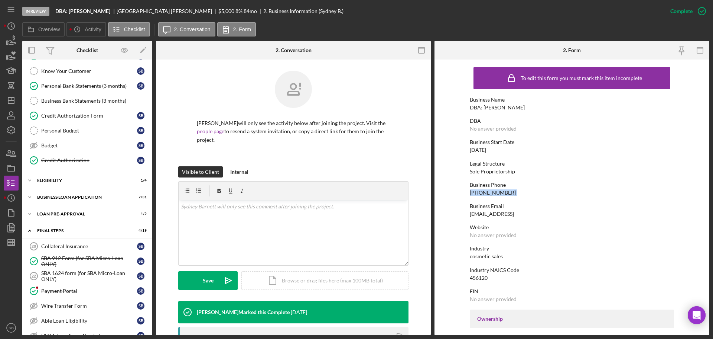
scroll to position [186, 0]
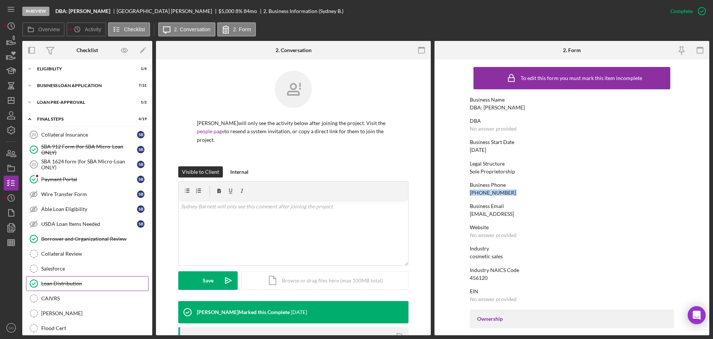
click at [77, 282] on div "Loan Distribution" at bounding box center [94, 283] width 107 height 6
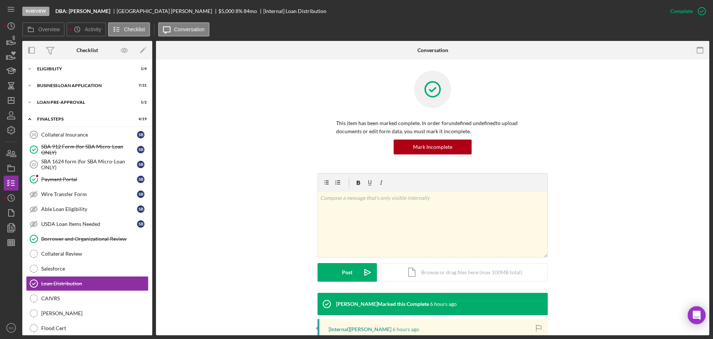
scroll to position [111, 0]
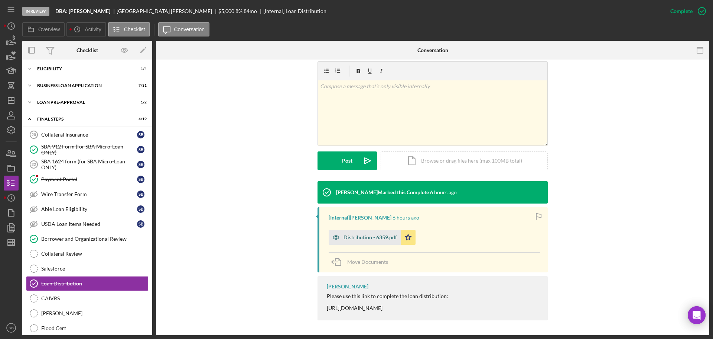
click at [381, 242] on div "Distribution - 6359.pdf" at bounding box center [365, 237] width 72 height 15
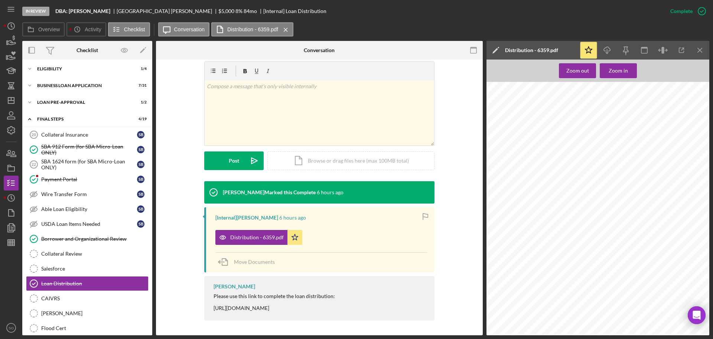
scroll to position [74, 0]
click at [537, 220] on span "4873 Bristol Rock Road" at bounding box center [527, 222] width 39 height 4
copy span "Rock"
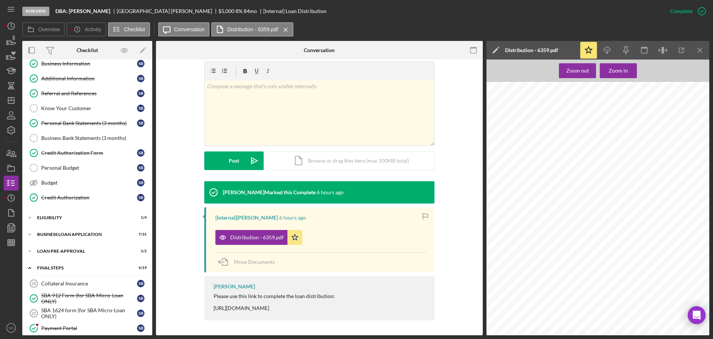
scroll to position [0, 0]
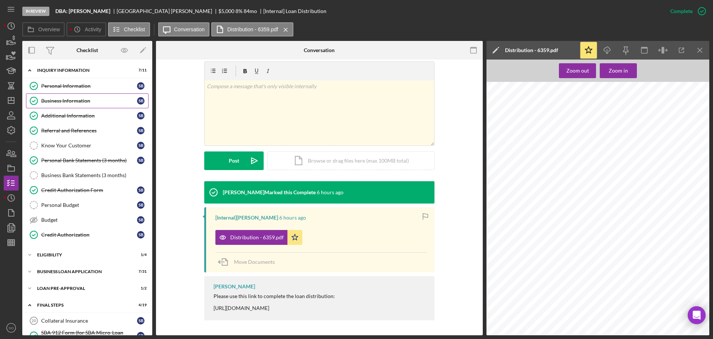
click at [69, 98] on div "Business Information" at bounding box center [89, 101] width 96 height 6
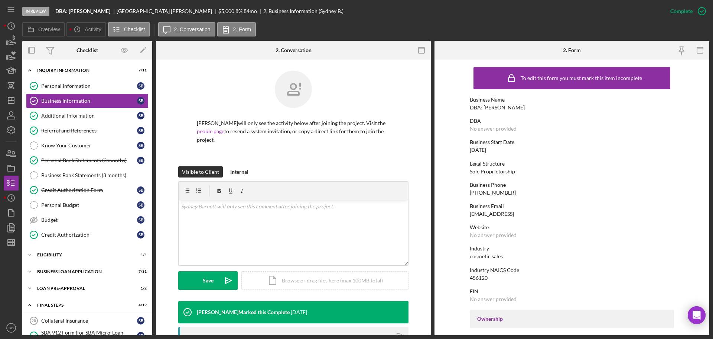
scroll to position [74, 0]
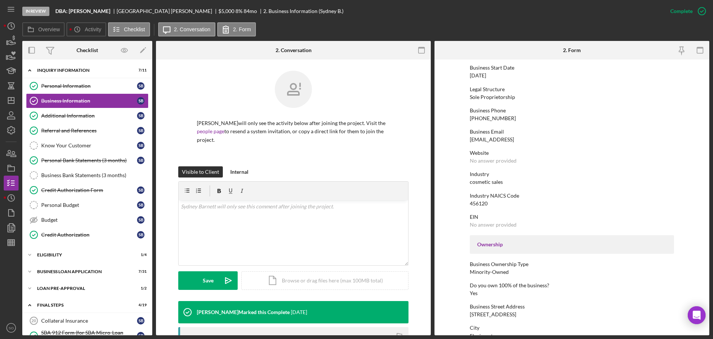
click at [483, 203] on div "456120" at bounding box center [479, 203] width 18 height 6
copy div "456120"
click at [74, 269] on div "BUSINESS LOAN APPLICATION" at bounding box center [90, 271] width 106 height 4
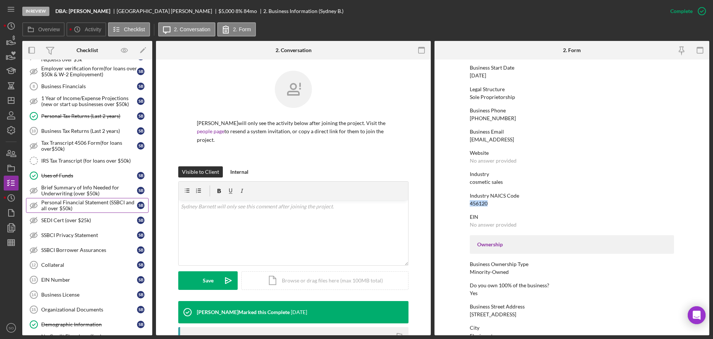
scroll to position [334, 0]
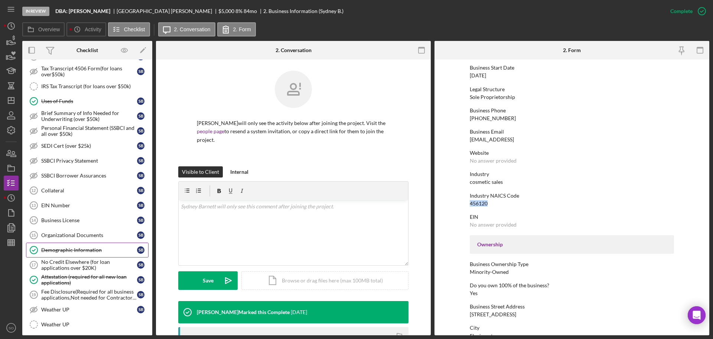
click at [84, 250] on div "Demographic Information" at bounding box center [89, 250] width 96 height 6
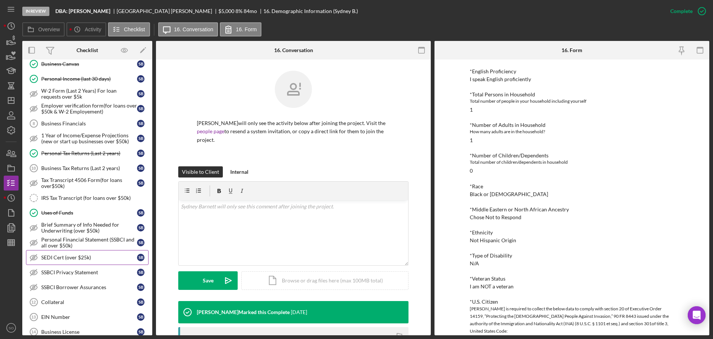
scroll to position [149, 0]
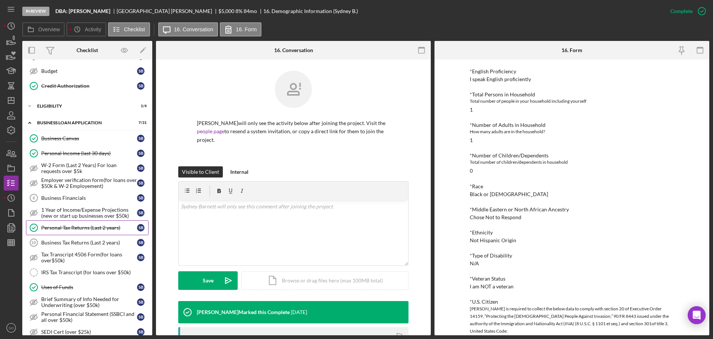
drag, startPoint x: 109, startPoint y: 228, endPoint x: 139, endPoint y: 230, distance: 30.5
click at [109, 228] on div "Personal Tax Returns (Last 2 years)" at bounding box center [89, 227] width 96 height 6
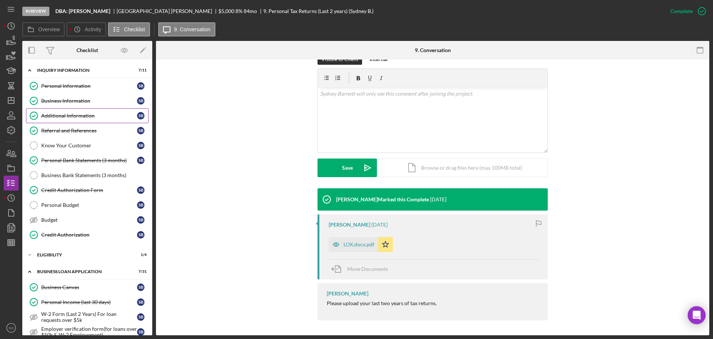
click at [56, 110] on link "Additional Information Additional Information S B" at bounding box center [87, 115] width 123 height 15
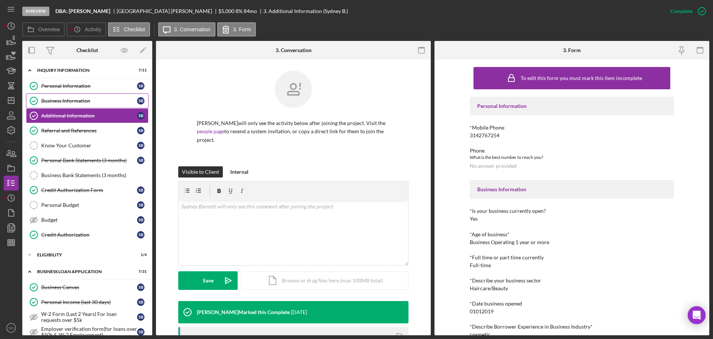
click at [46, 95] on link "Business Information Business Information S B" at bounding box center [87, 100] width 123 height 15
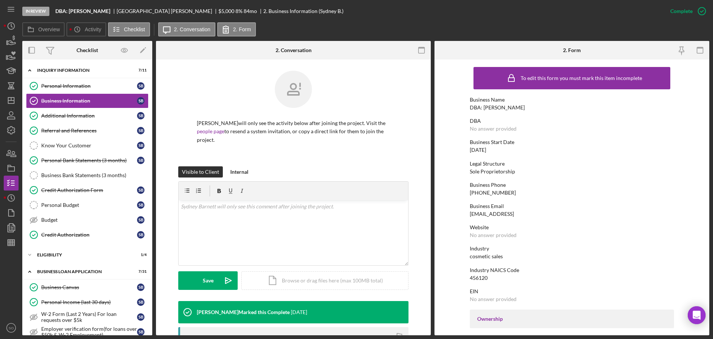
click at [486, 149] on div "01/01/2019" at bounding box center [478, 150] width 16 height 6
copy div "01/01/2019"
click at [64, 286] on div "Business Canvas" at bounding box center [89, 287] width 96 height 6
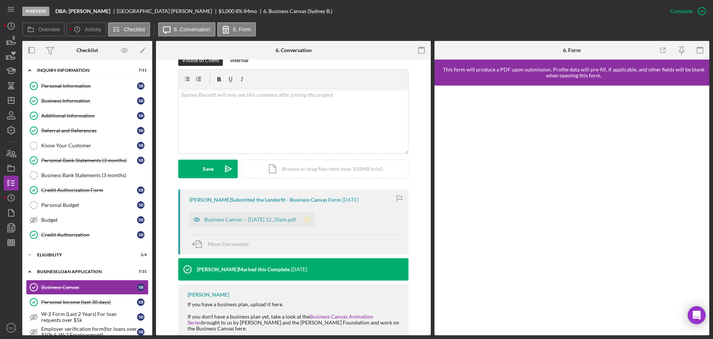
drag, startPoint x: 287, startPoint y: 218, endPoint x: 291, endPoint y: 220, distance: 3.9
click at [287, 218] on div "Business Canvas -- 2025-10-13 12_35pm.pdf" at bounding box center [250, 219] width 92 height 6
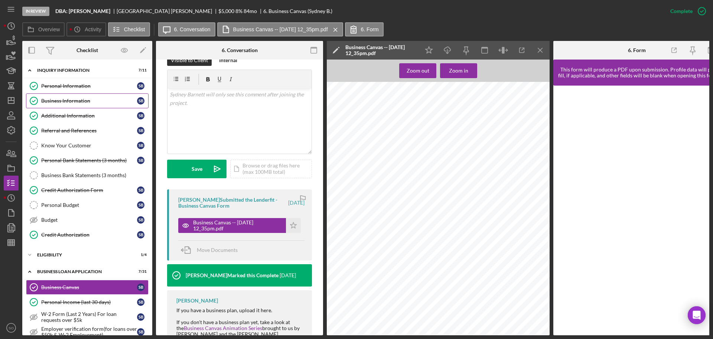
click at [84, 100] on div "Business Information" at bounding box center [89, 101] width 96 height 6
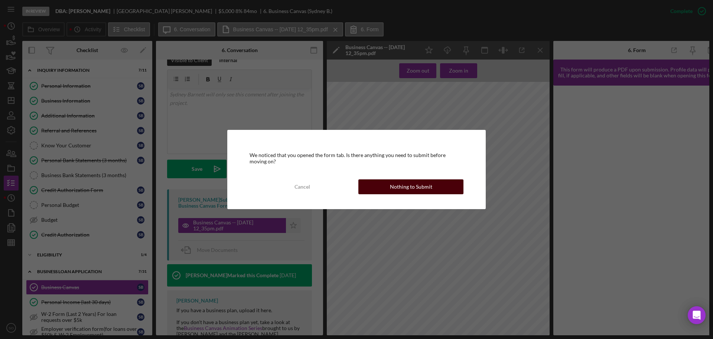
click at [424, 190] on div "Nothing to Submit" at bounding box center [411, 186] width 42 height 15
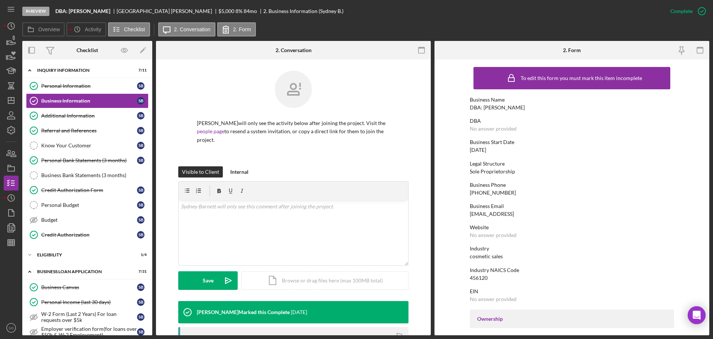
scroll to position [149, 0]
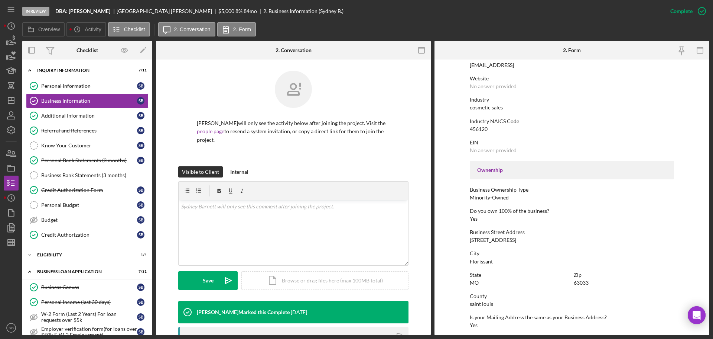
click at [486, 106] on div "cosmetic sales" at bounding box center [486, 107] width 33 height 6
click at [96, 187] on div "Credit Authorization Form" at bounding box center [89, 190] width 96 height 6
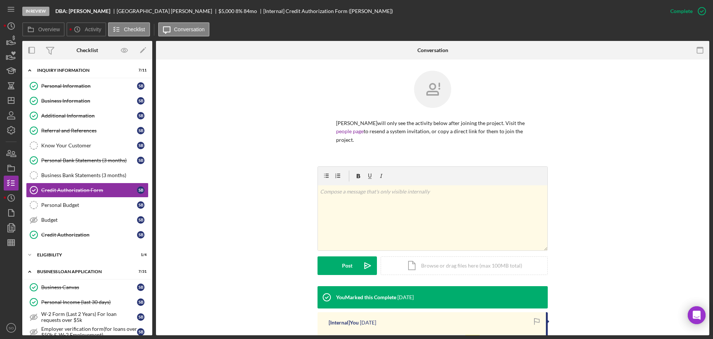
scroll to position [111, 0]
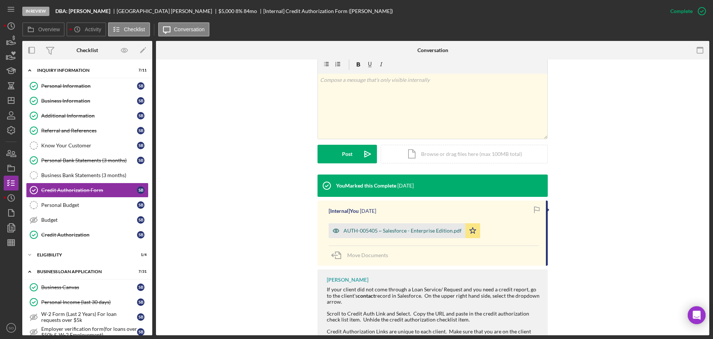
click at [405, 237] on div "AUTH-005405 ~ Salesforce - Enterprise Edition.pdf" at bounding box center [397, 230] width 137 height 15
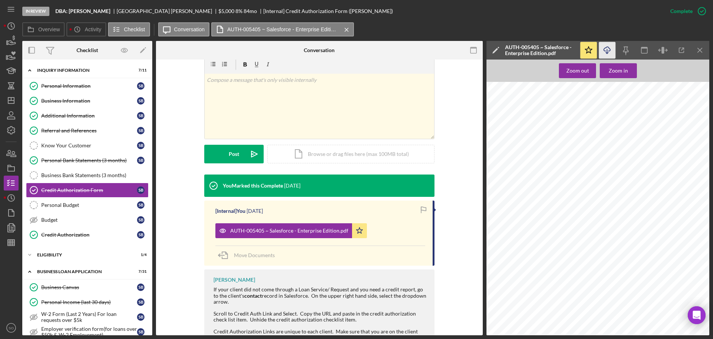
click at [606, 51] on icon "button" at bounding box center [607, 49] width 6 height 4
click at [56, 252] on div "Icon/Expander ELIGIBILITY 1 / 4" at bounding box center [87, 254] width 130 height 15
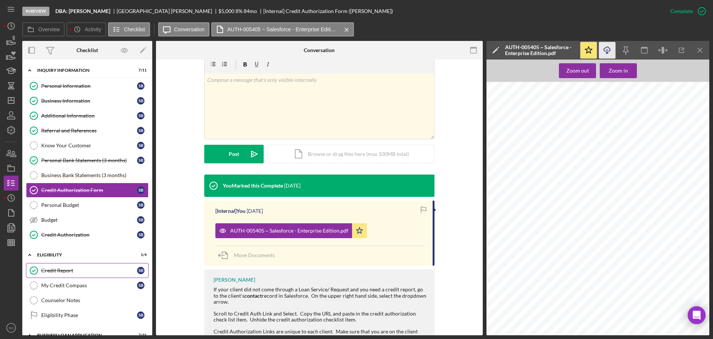
click at [65, 268] on div "Credit Report" at bounding box center [89, 270] width 96 height 6
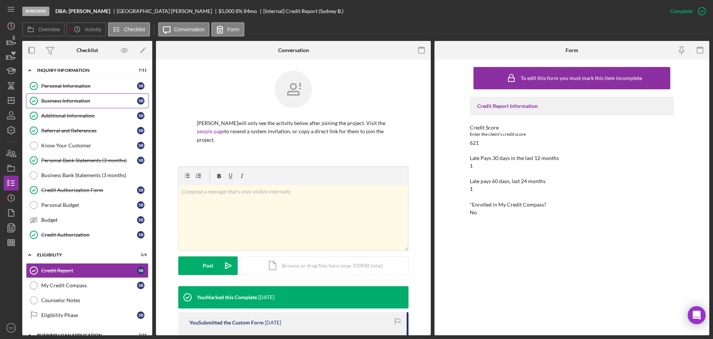
click at [80, 103] on div "Business Information" at bounding box center [89, 101] width 96 height 6
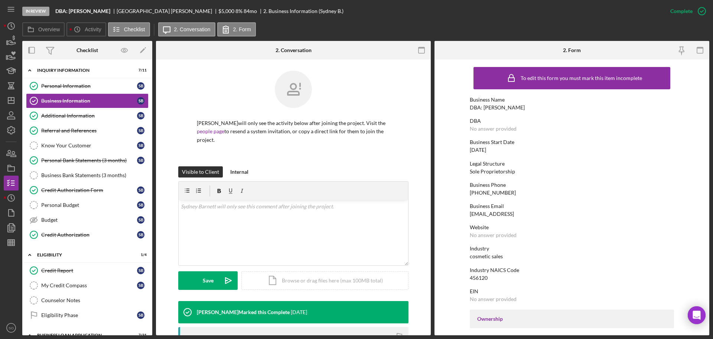
click at [486, 107] on div "DBA: [PERSON_NAME]" at bounding box center [497, 107] width 55 height 6
copy div "DBA: [PERSON_NAME]"
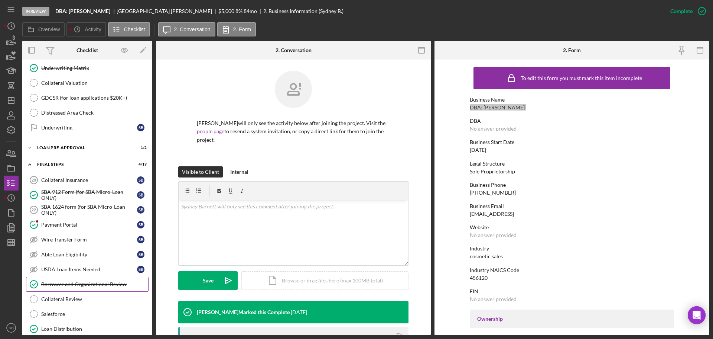
scroll to position [706, 0]
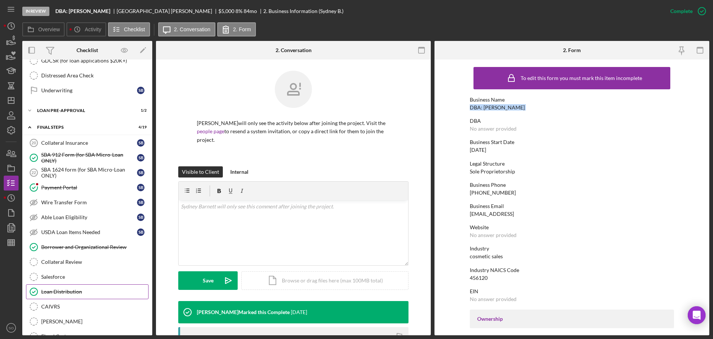
click at [81, 288] on div "Loan Distribution" at bounding box center [94, 291] width 107 height 6
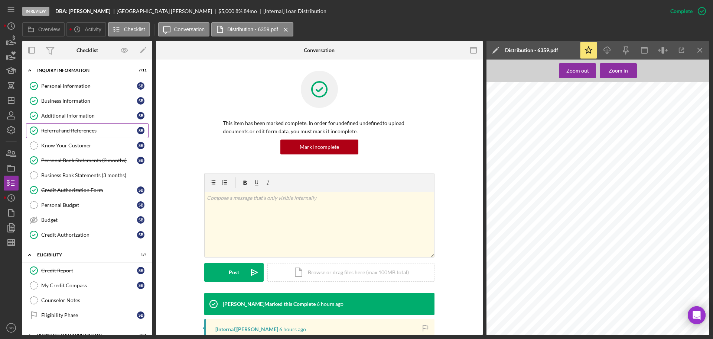
drag, startPoint x: 77, startPoint y: 128, endPoint x: 90, endPoint y: 135, distance: 14.3
click at [77, 128] on div "Referral and References" at bounding box center [89, 130] width 96 height 6
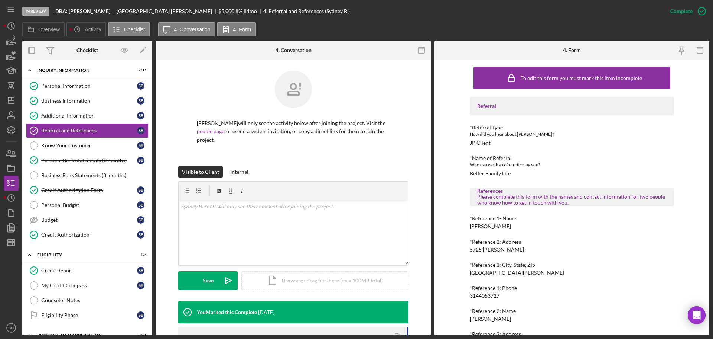
click at [490, 224] on div "Kimberley Jones" at bounding box center [490, 226] width 41 height 6
copy div "Kimberley Jones"
click at [486, 294] on div "3144053727" at bounding box center [485, 295] width 30 height 6
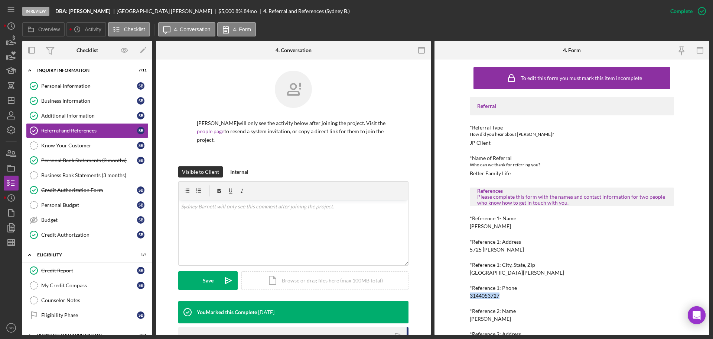
click at [486, 294] on div "3144053727" at bounding box center [485, 295] width 30 height 6
copy div "3144053727"
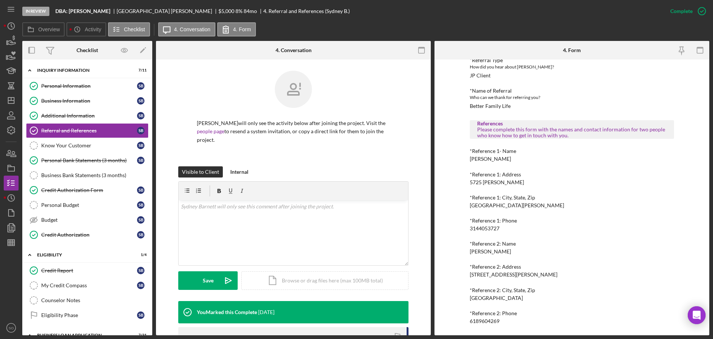
click at [478, 249] on div "Sharla Jones" at bounding box center [490, 251] width 41 height 6
copy div "Sharla Jones"
click at [492, 321] on div "6189604269" at bounding box center [485, 321] width 30 height 6
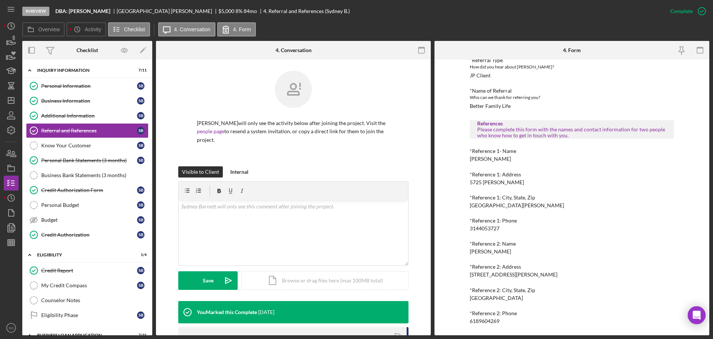
click at [492, 321] on div "6189604269" at bounding box center [485, 321] width 30 height 6
copy div "6189604269"
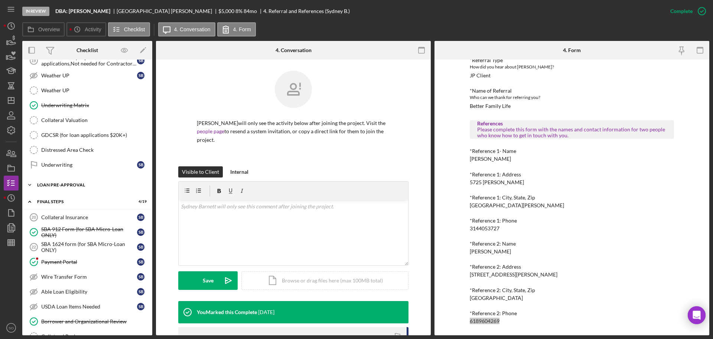
scroll to position [669, 0]
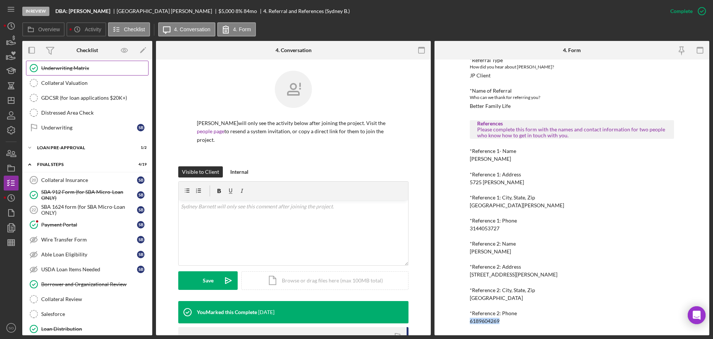
click at [71, 69] on div "Underwriting Matrix" at bounding box center [94, 68] width 107 height 6
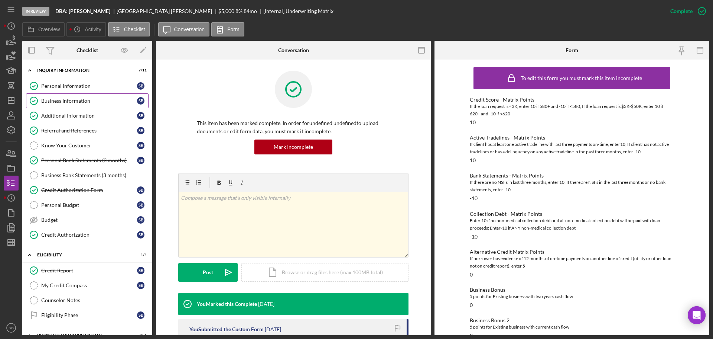
click at [76, 99] on div "Business Information" at bounding box center [89, 101] width 96 height 6
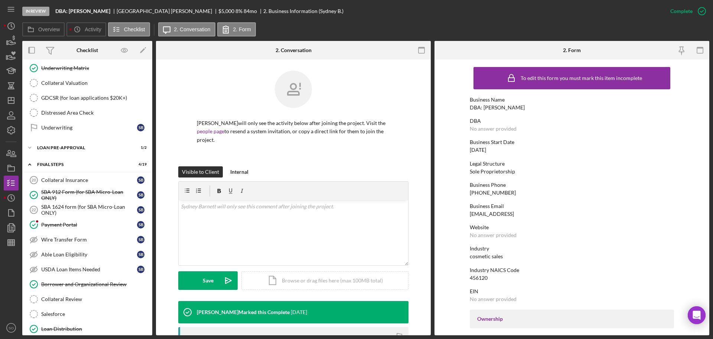
scroll to position [706, 0]
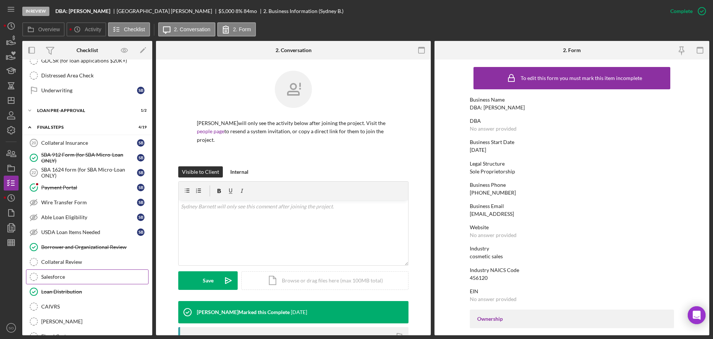
click at [72, 277] on div "Salesforce" at bounding box center [94, 276] width 107 height 6
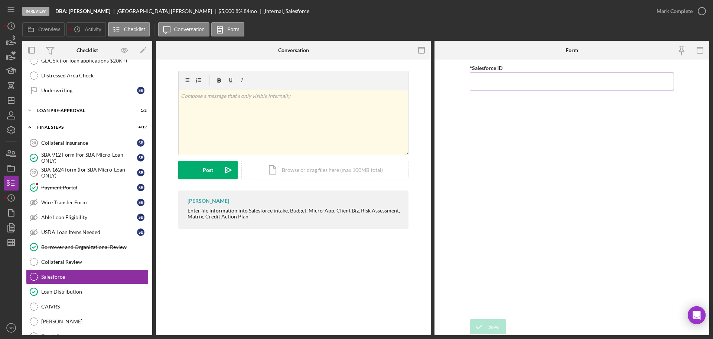
click at [492, 82] on input "*Salesforce ID" at bounding box center [572, 81] width 204 height 18
paste input "a0wPC000002QVYTYA4"
type input "a0wPC000002QVYTYA4"
click at [494, 320] on div "Save" at bounding box center [494, 326] width 10 height 15
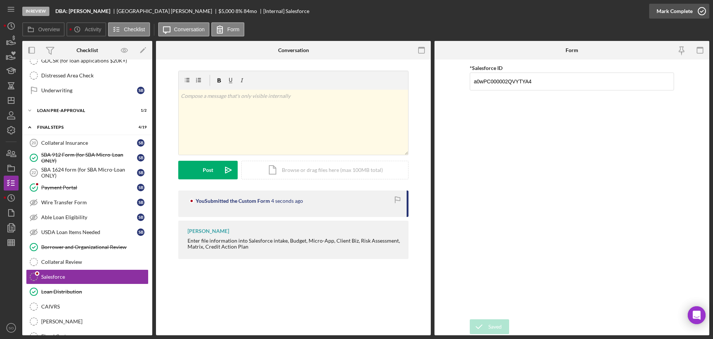
click at [664, 12] on div "Mark Complete" at bounding box center [675, 11] width 36 height 15
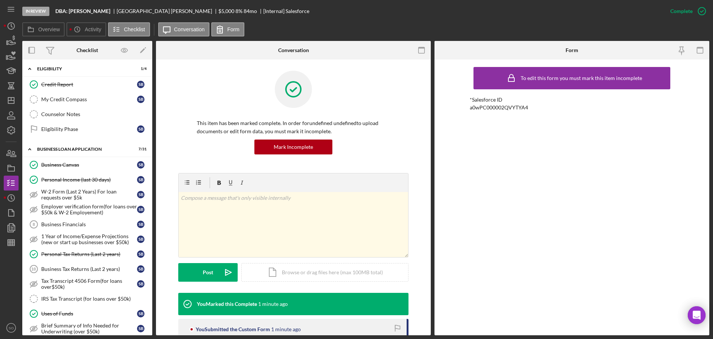
scroll to position [149, 0]
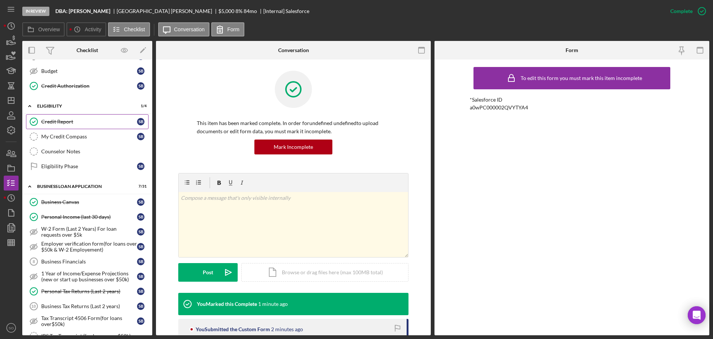
click at [69, 117] on link "Credit Report Credit Report S B" at bounding box center [87, 121] width 123 height 15
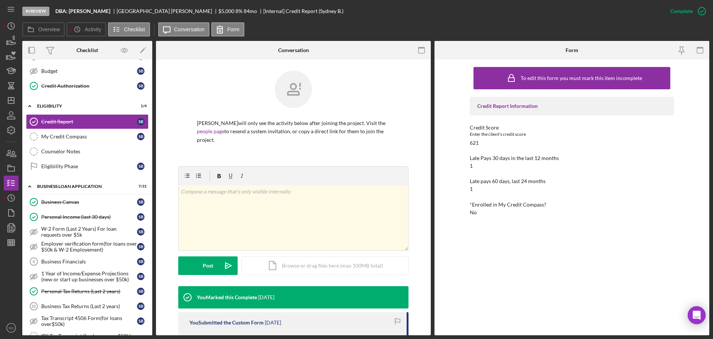
scroll to position [149, 0]
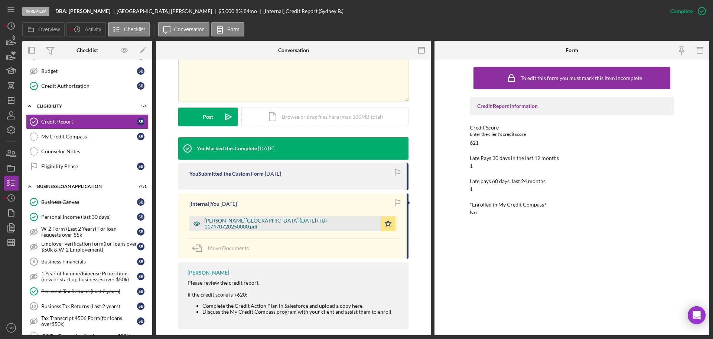
click at [285, 225] on div "Barnett, Sydney 2025-10-09 (TU) - 117470720250000.pdf" at bounding box center [290, 223] width 173 height 12
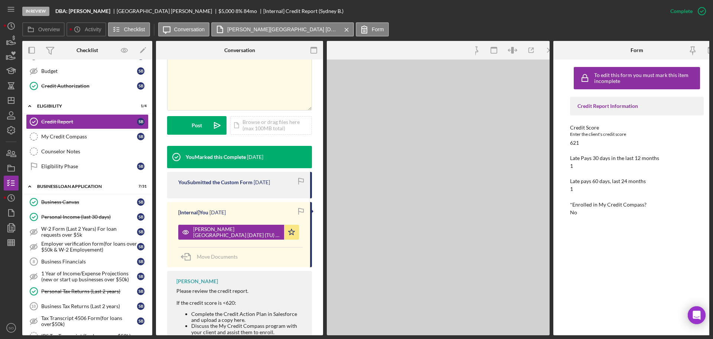
scroll to position [157, 0]
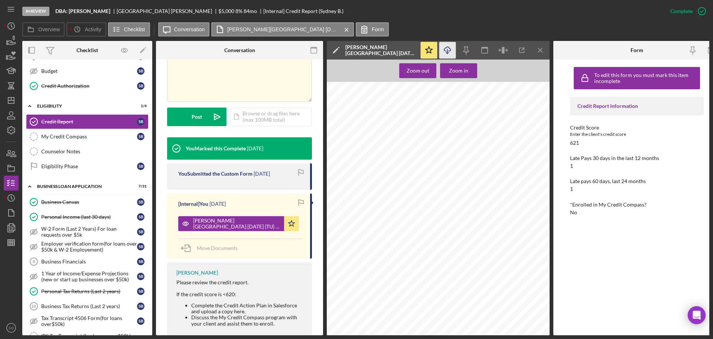
click at [442, 51] on icon "Icon/Download" at bounding box center [448, 50] width 17 height 17
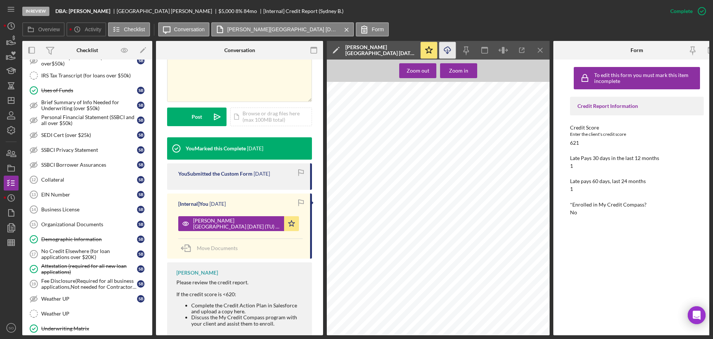
scroll to position [446, 0]
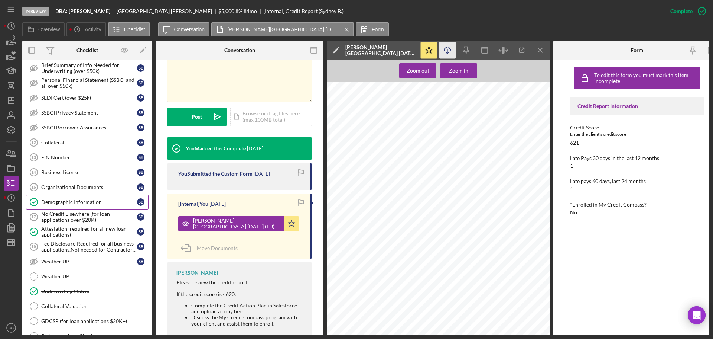
click at [76, 199] on div "Demographic Information" at bounding box center [89, 202] width 96 height 6
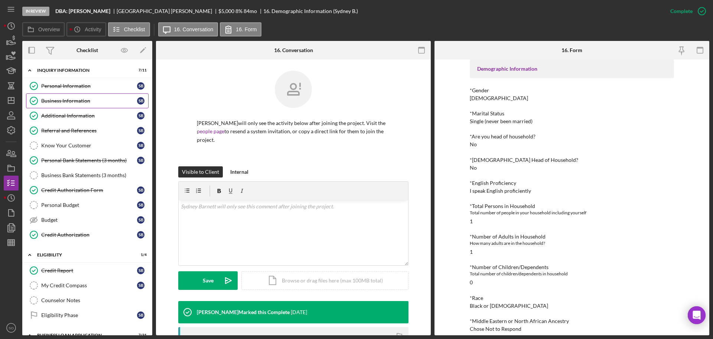
click at [68, 104] on link "Business Information Business Information S B" at bounding box center [87, 100] width 123 height 15
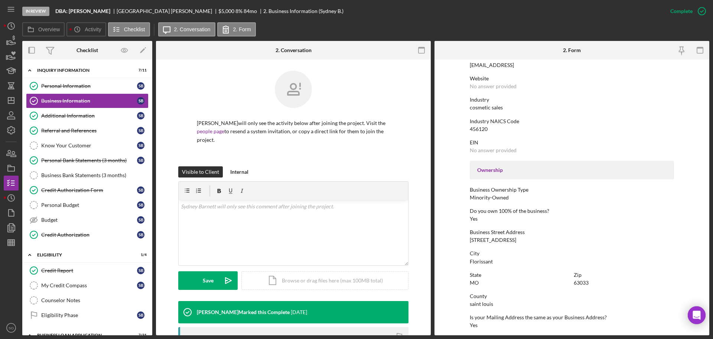
scroll to position [186, 0]
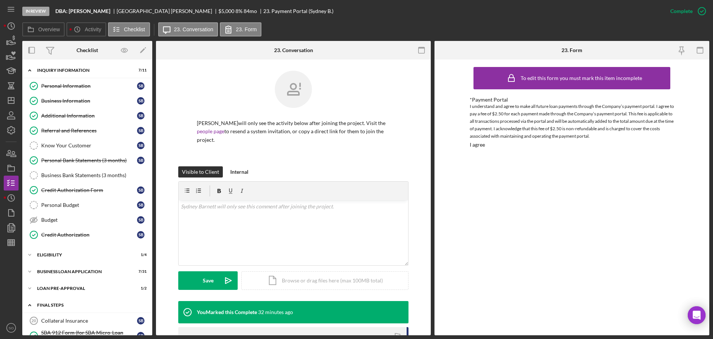
scroll to position [111, 0]
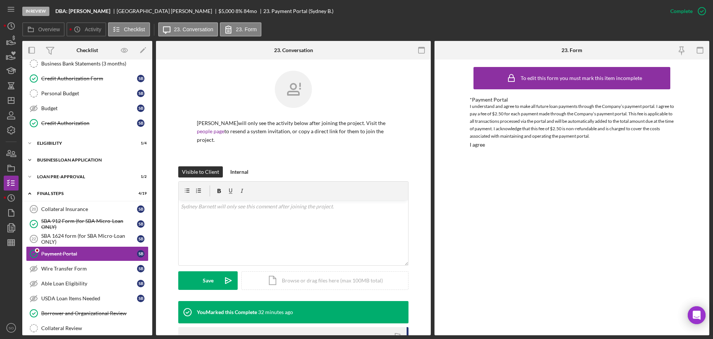
click at [74, 158] on div "BUSINESS LOAN APPLICATION" at bounding box center [90, 160] width 106 height 4
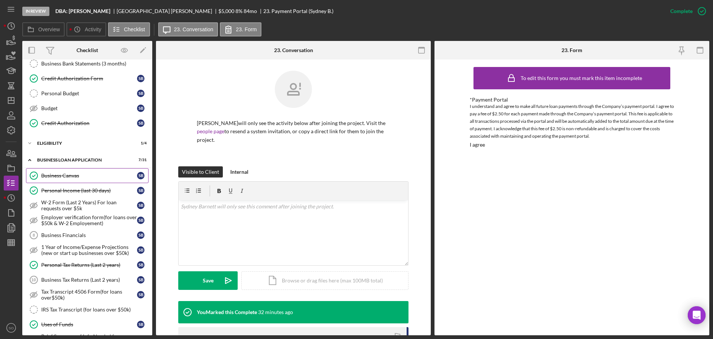
click at [87, 174] on div "Business Canvas" at bounding box center [89, 175] width 96 height 6
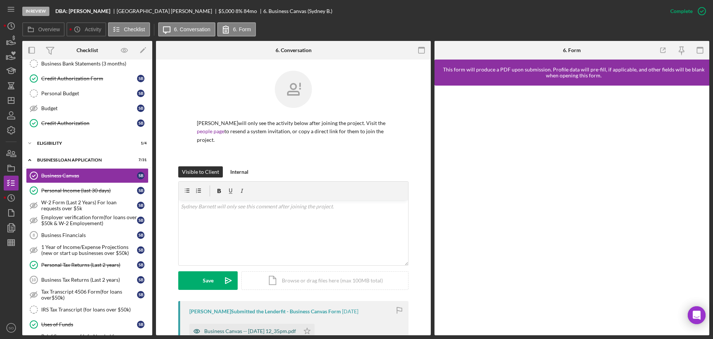
scroll to position [111, 0]
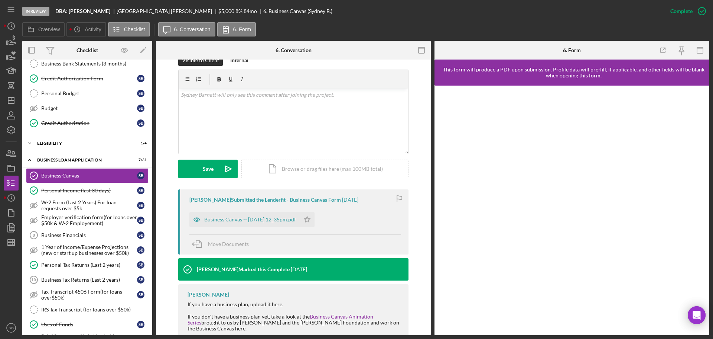
click at [265, 215] on div "Business Canvas -- [DATE] 12_35pm.pdf" at bounding box center [245, 219] width 110 height 15
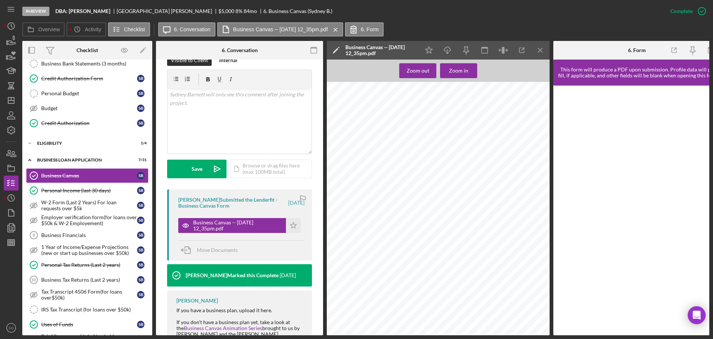
scroll to position [0, 0]
click at [538, 48] on icon "Icon/Menu Close" at bounding box center [540, 50] width 17 height 17
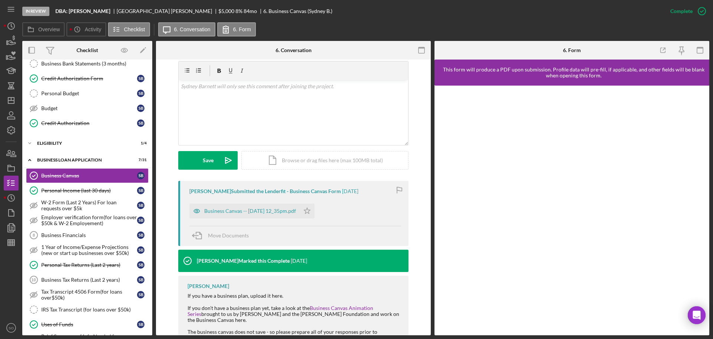
scroll to position [111, 0]
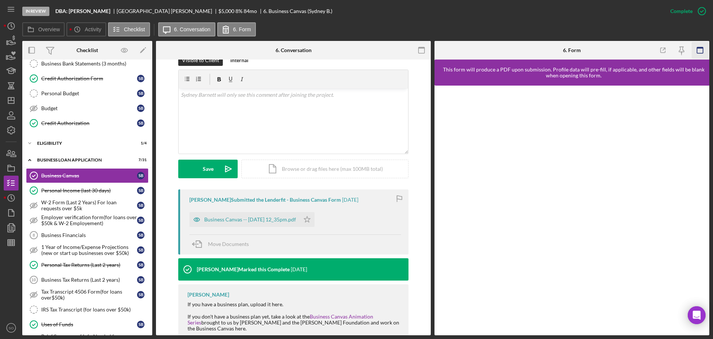
click at [705, 51] on icon "button" at bounding box center [700, 50] width 17 height 17
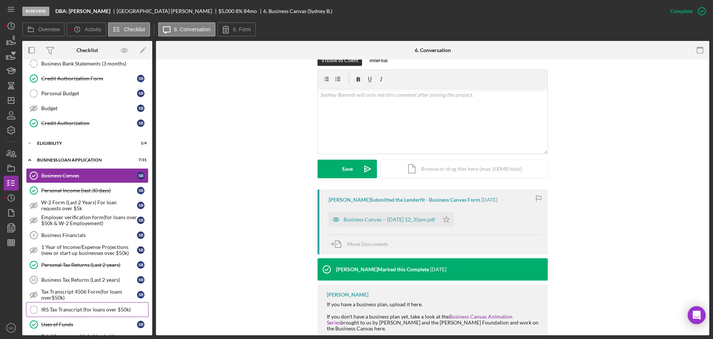
scroll to position [37, 0]
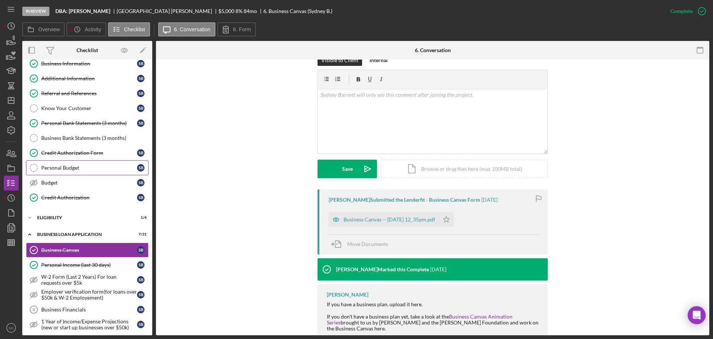
click at [75, 168] on div "Personal Budget" at bounding box center [89, 168] width 96 height 6
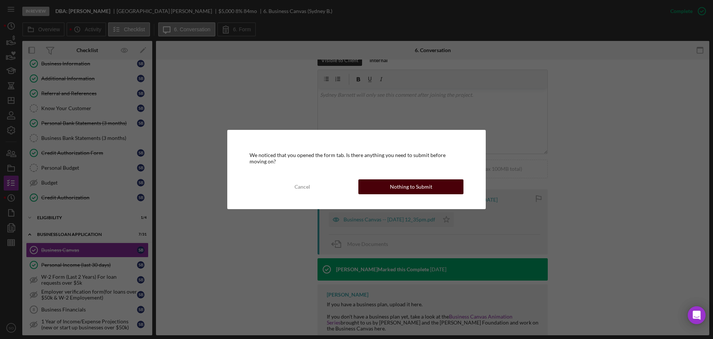
click at [408, 183] on div "Nothing to Submit" at bounding box center [411, 186] width 42 height 15
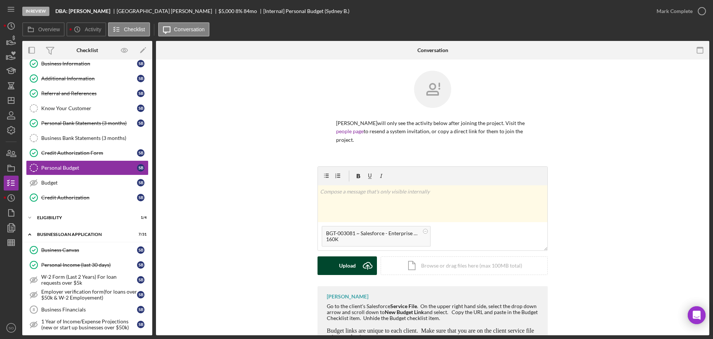
drag, startPoint x: 342, startPoint y: 264, endPoint x: 337, endPoint y: 266, distance: 5.1
click at [339, 266] on div "Upload" at bounding box center [347, 265] width 17 height 19
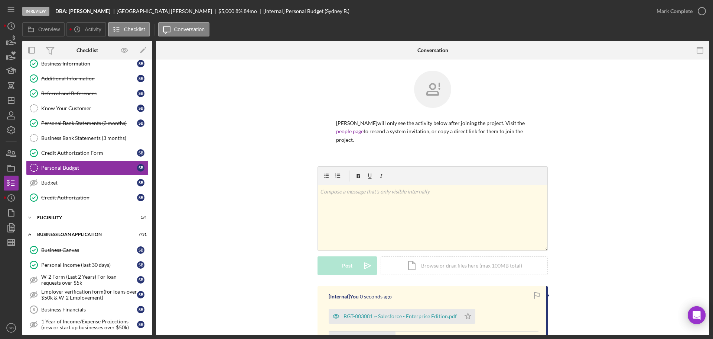
scroll to position [98, 0]
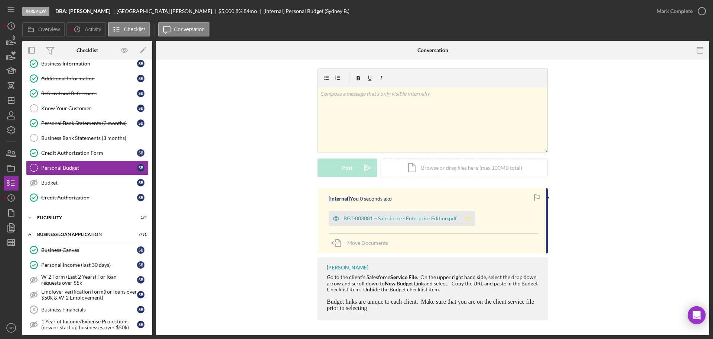
click at [466, 219] on icon "Icon/Star" at bounding box center [468, 218] width 15 height 15
click at [671, 10] on div "Mark Complete" at bounding box center [675, 11] width 36 height 15
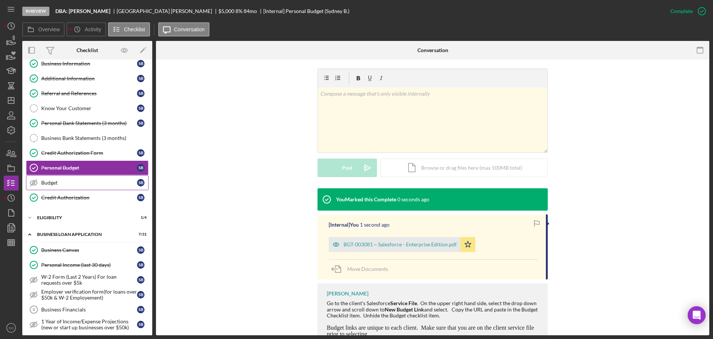
click at [74, 183] on div "Budget" at bounding box center [89, 182] width 96 height 6
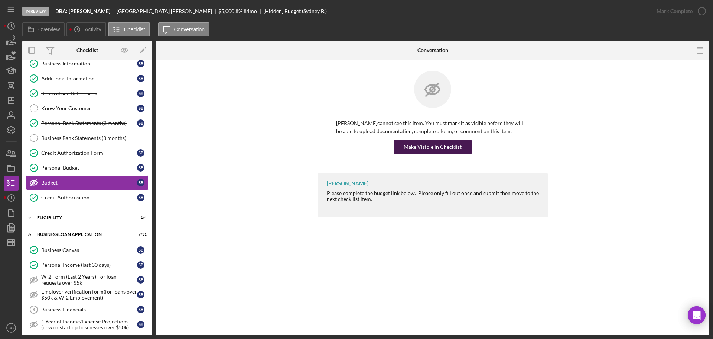
click at [459, 150] on div "Make Visible in Checklist" at bounding box center [433, 146] width 58 height 15
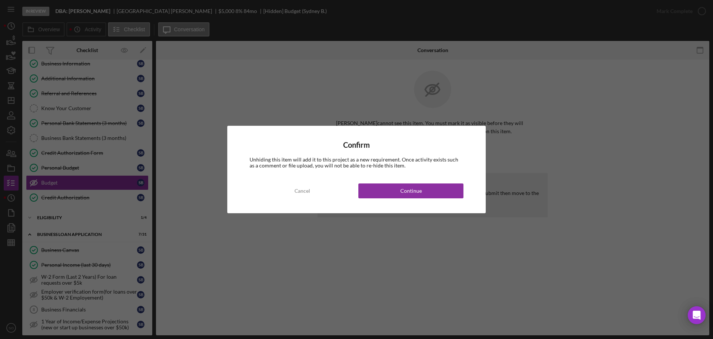
drag, startPoint x: 445, startPoint y: 201, endPoint x: 543, endPoint y: 155, distance: 107.9
click at [445, 201] on div "Confirm Unhiding this item will add it to this project as a new requirement. On…" at bounding box center [356, 169] width 259 height 87
click at [461, 190] on button "Continue" at bounding box center [411, 190] width 105 height 15
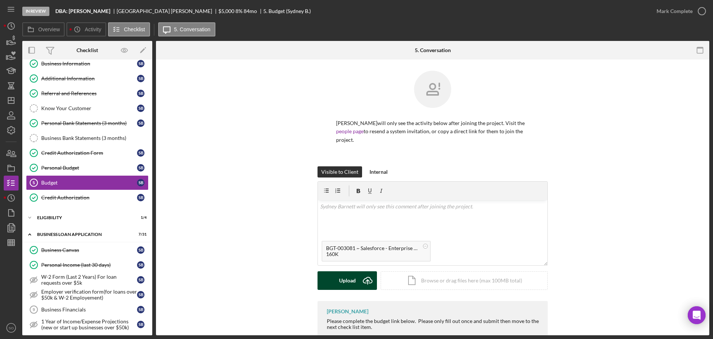
click at [344, 279] on div "Upload" at bounding box center [347, 280] width 17 height 19
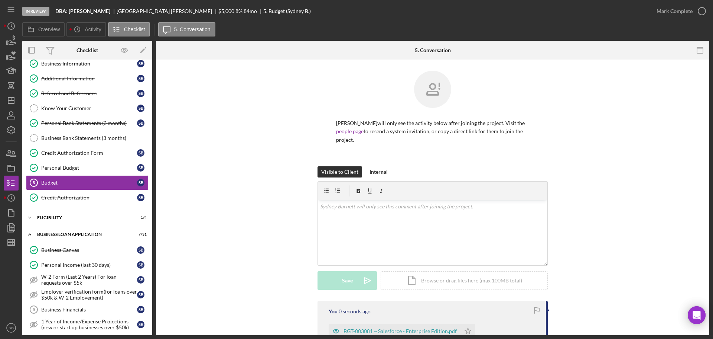
scroll to position [94, 0]
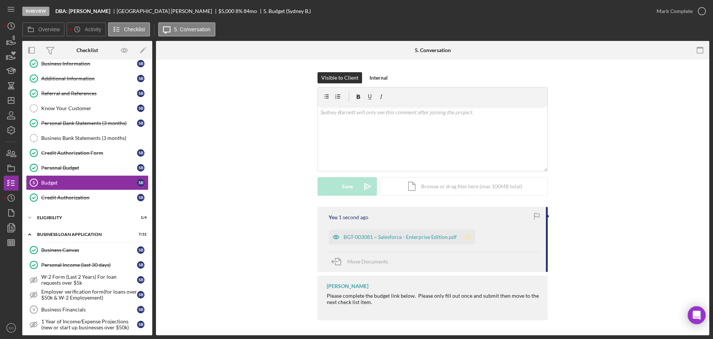
click at [464, 235] on icon "Icon/Star" at bounding box center [468, 236] width 15 height 15
click at [667, 12] on div "Mark Complete" at bounding box center [675, 11] width 36 height 15
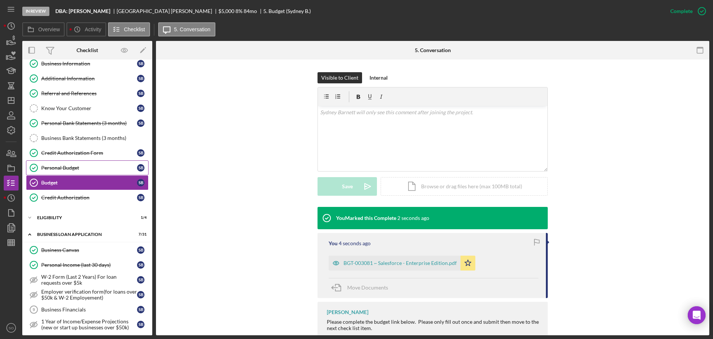
scroll to position [0, 0]
